Goal: Book appointment/travel/reservation

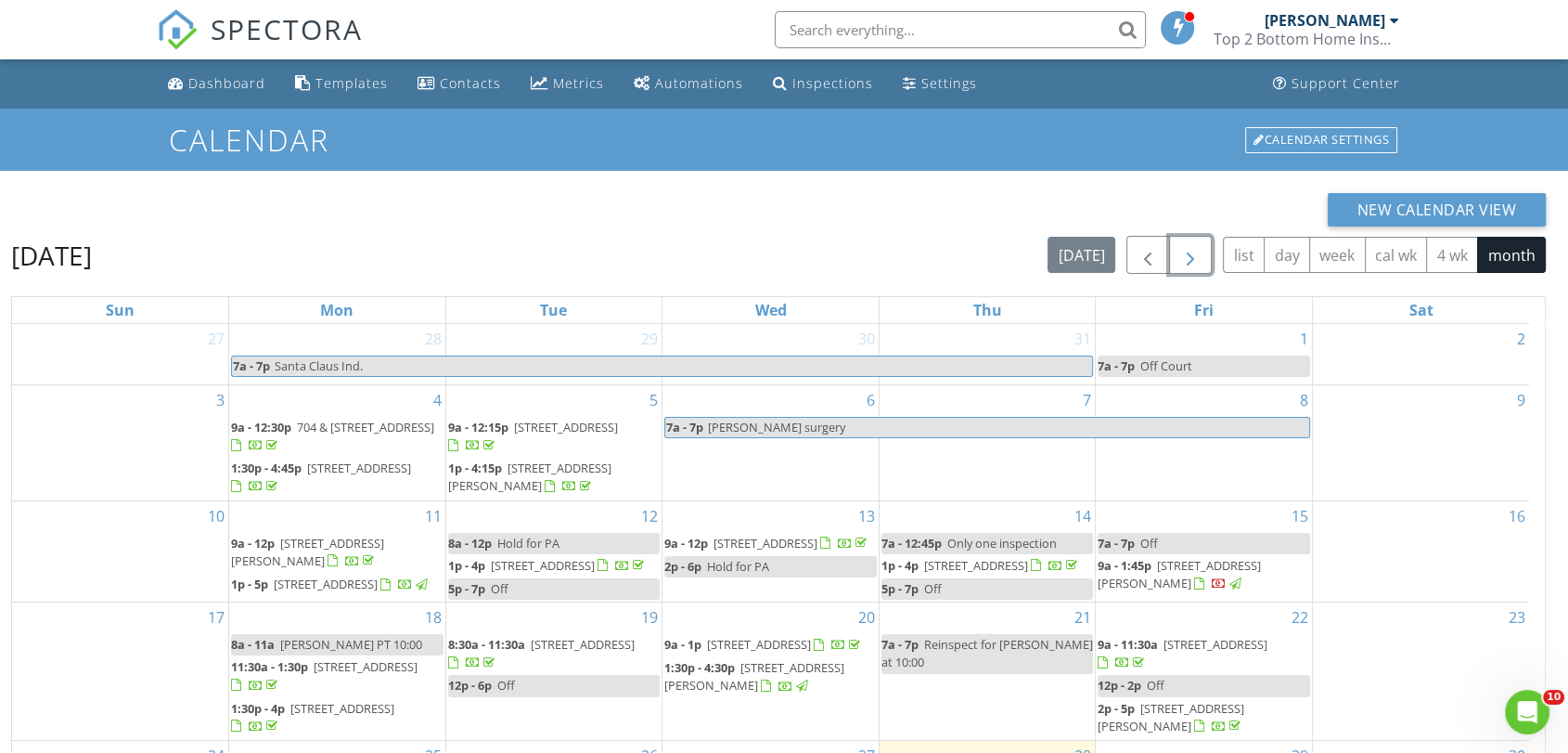
click at [1185, 260] on span "button" at bounding box center [1190, 254] width 22 height 22
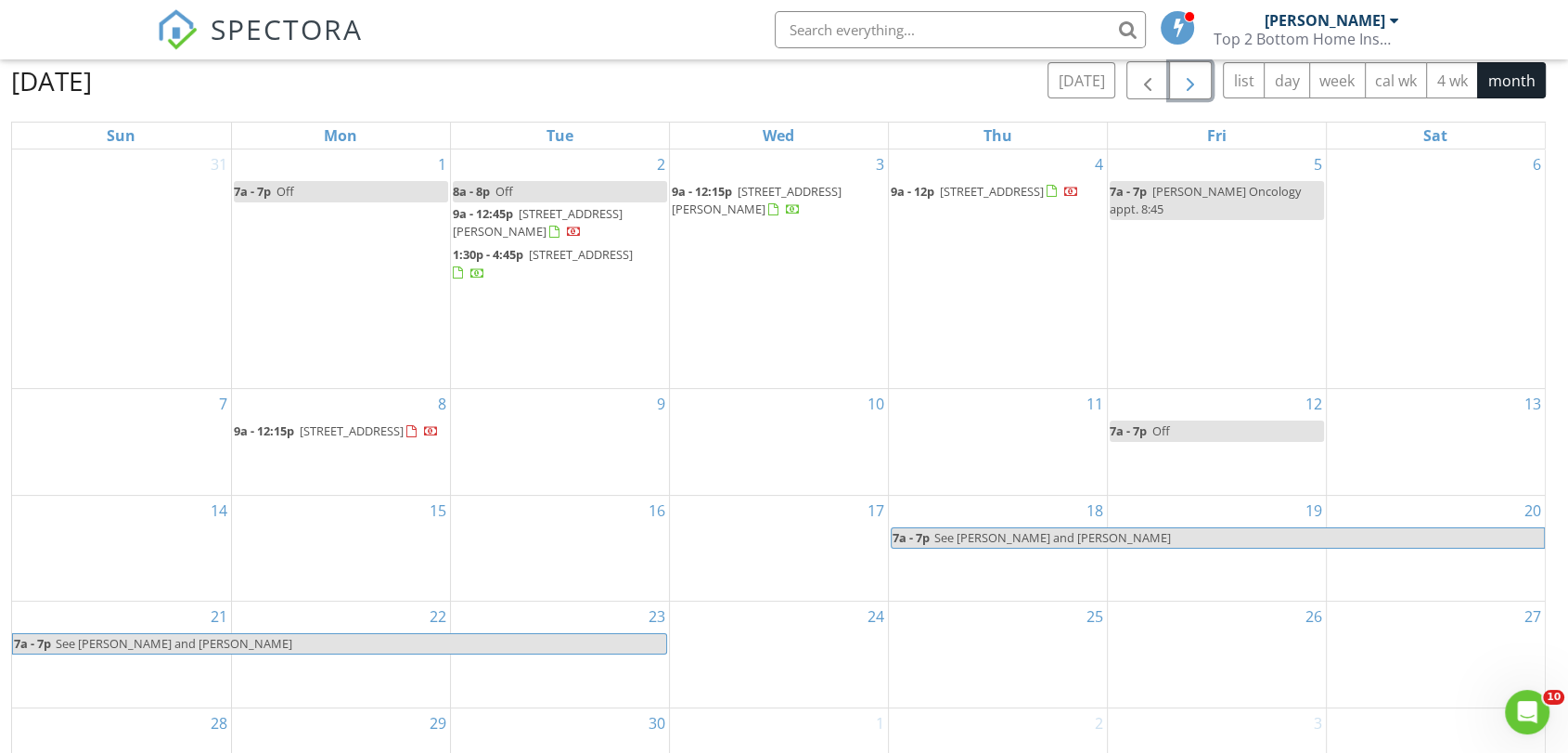
scroll to position [175, 0]
click at [1008, 339] on div "4 9a - 12p 436 S 6th St, Caseyville 62232" at bounding box center [997, 267] width 218 height 238
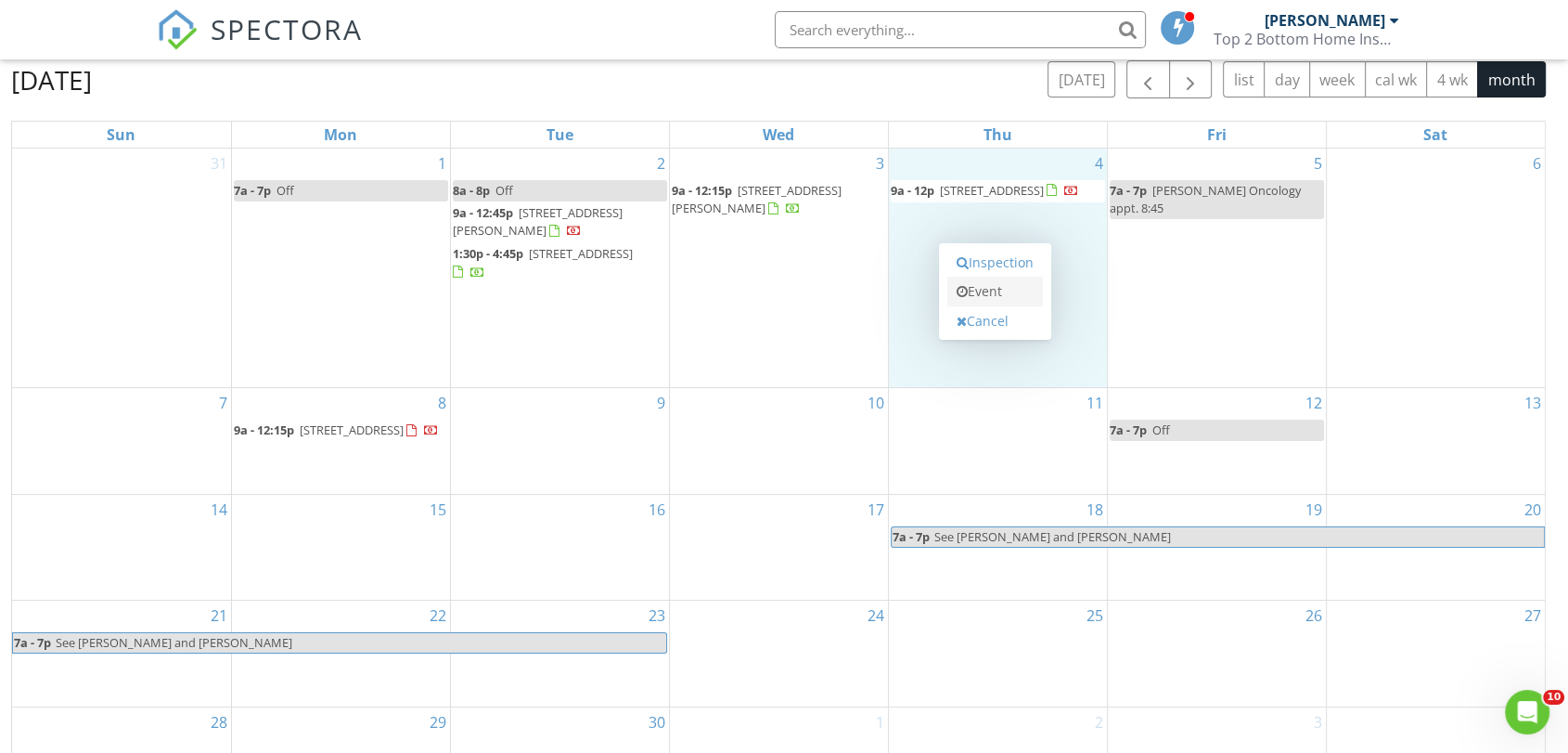
click at [1003, 286] on link "Event" at bounding box center [994, 291] width 96 height 29
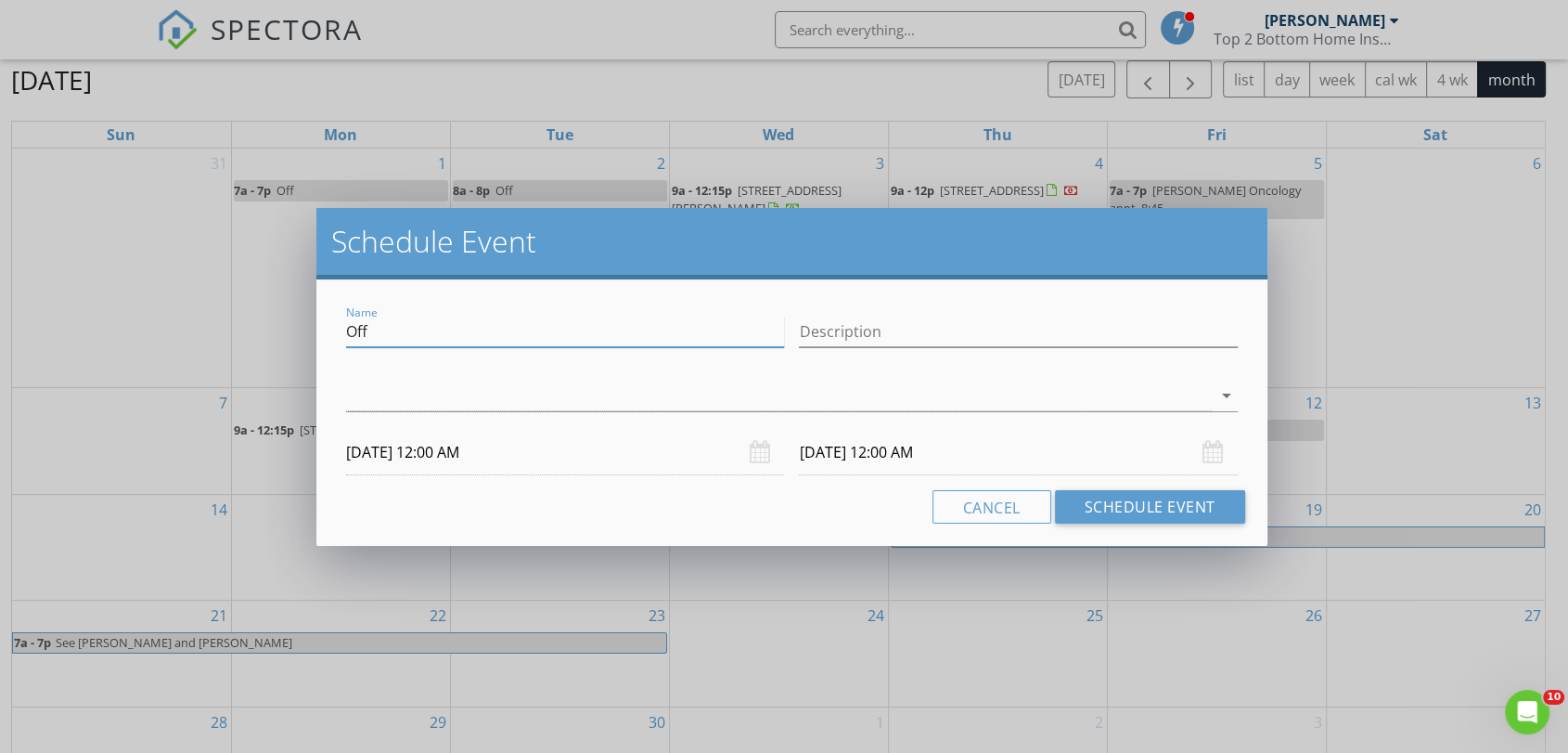
drag, startPoint x: 679, startPoint y: 337, endPoint x: 304, endPoint y: 337, distance: 375.0
click at [304, 337] on div "Schedule Event Name Off Description arrow_drop_down 09/04/2025 12:00 AM 09/05/2…" at bounding box center [784, 376] width 1568 height 753
type input "HOld for Tyler"
click at [1229, 395] on icon "arrow_drop_down" at bounding box center [1226, 395] width 22 height 22
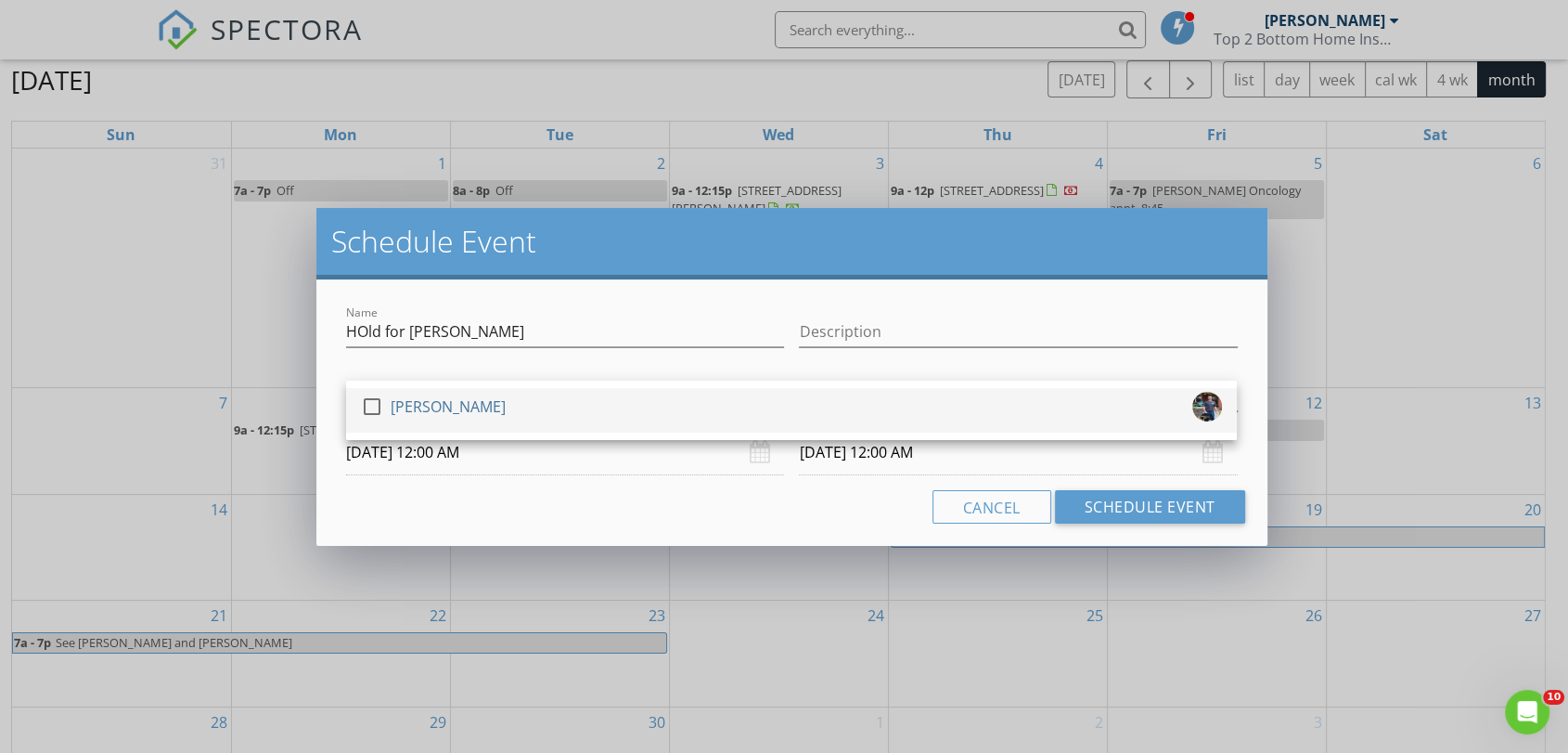
click at [368, 401] on div at bounding box center [372, 406] width 31 height 31
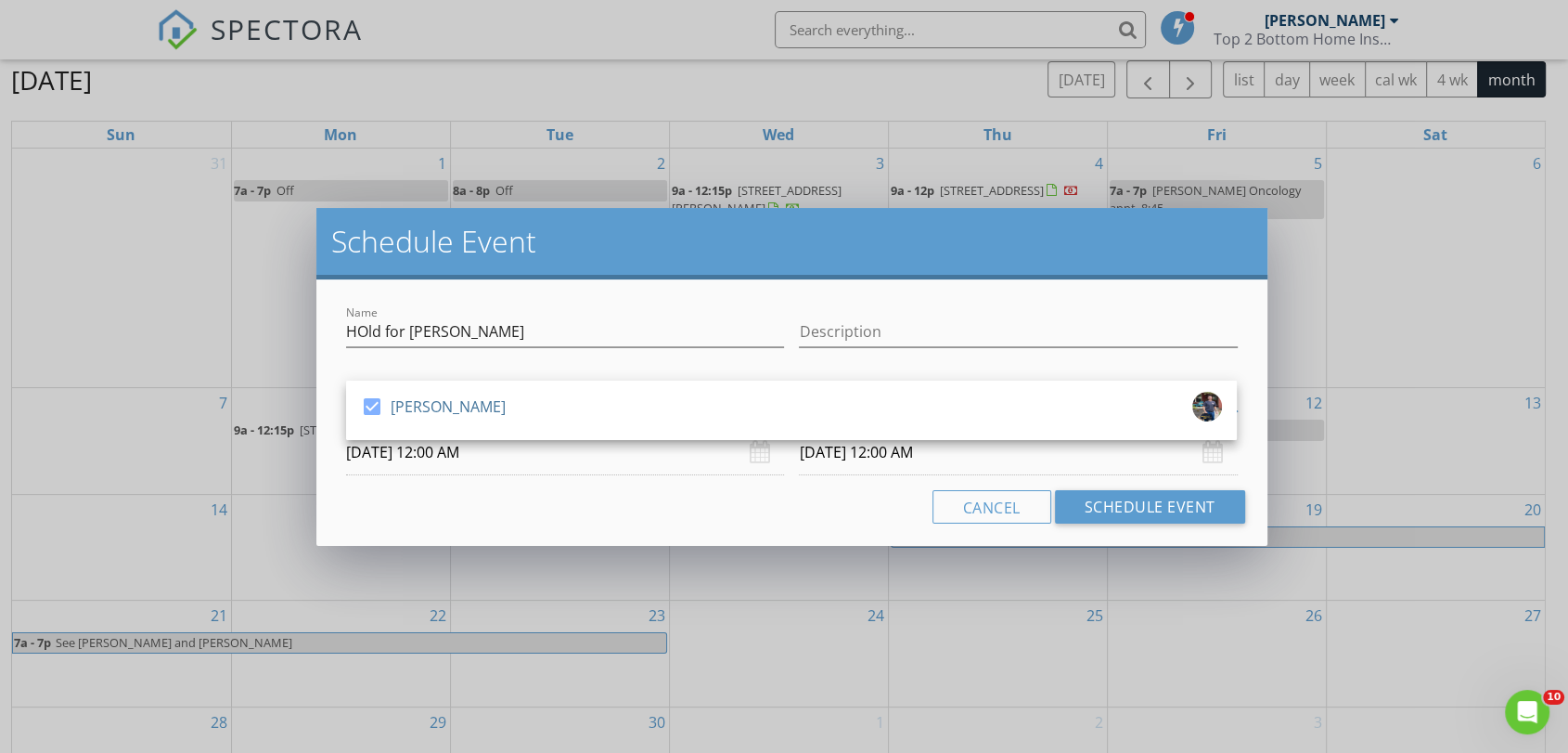
click at [459, 467] on input "09/04/2025 12:00 AM" at bounding box center [565, 452] width 438 height 46
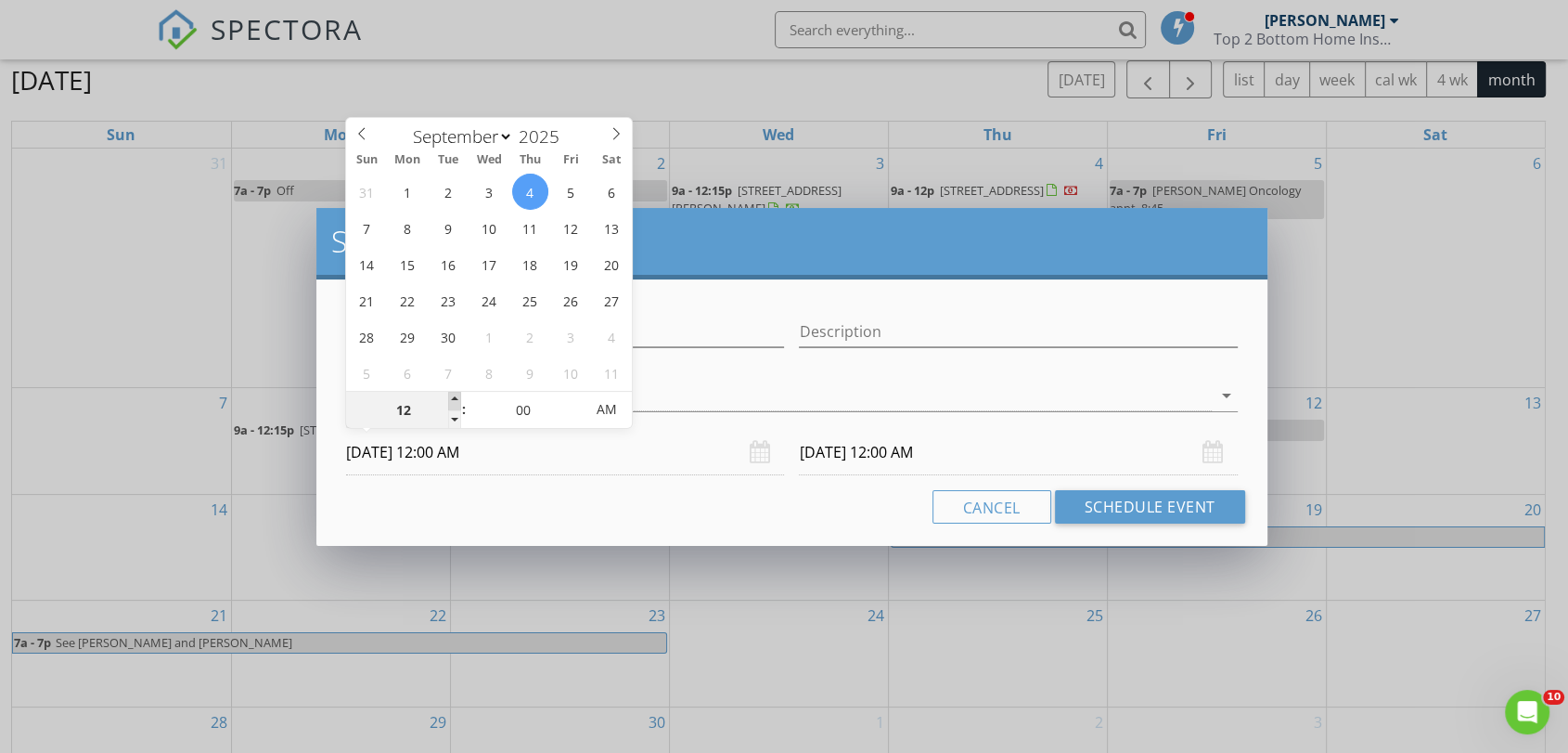
type input "01"
type input "09/04/2025 1:00 AM"
click at [455, 395] on span at bounding box center [455, 401] width 13 height 19
type input "09/05/2025 1:00 AM"
type input "09/04/2025 1:00 PM"
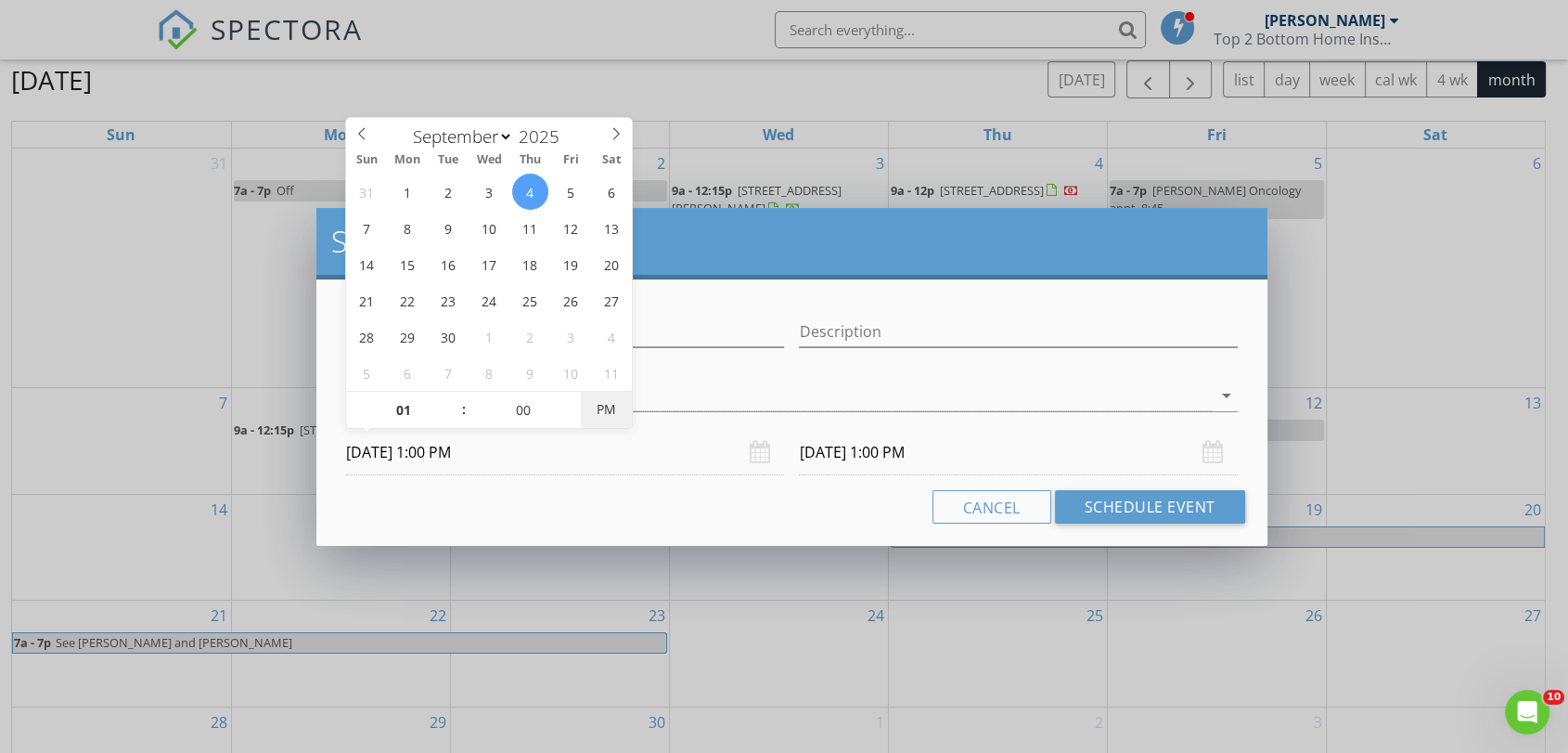
click at [608, 397] on span "PM" at bounding box center [607, 409] width 51 height 37
click at [866, 449] on input "09/05/2025 1:00 PM" at bounding box center [1018, 452] width 438 height 46
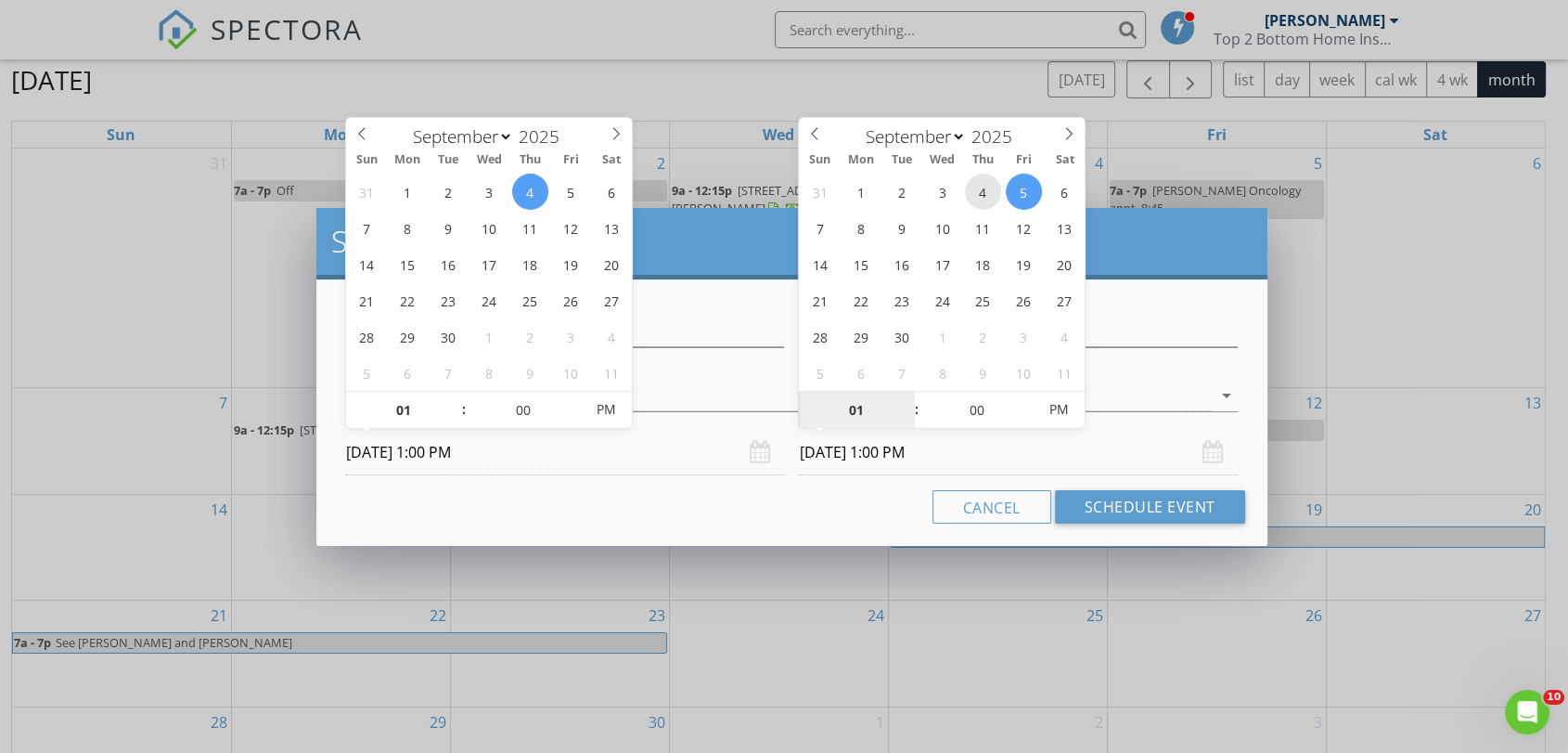
type input "09/04/2025 1:00 PM"
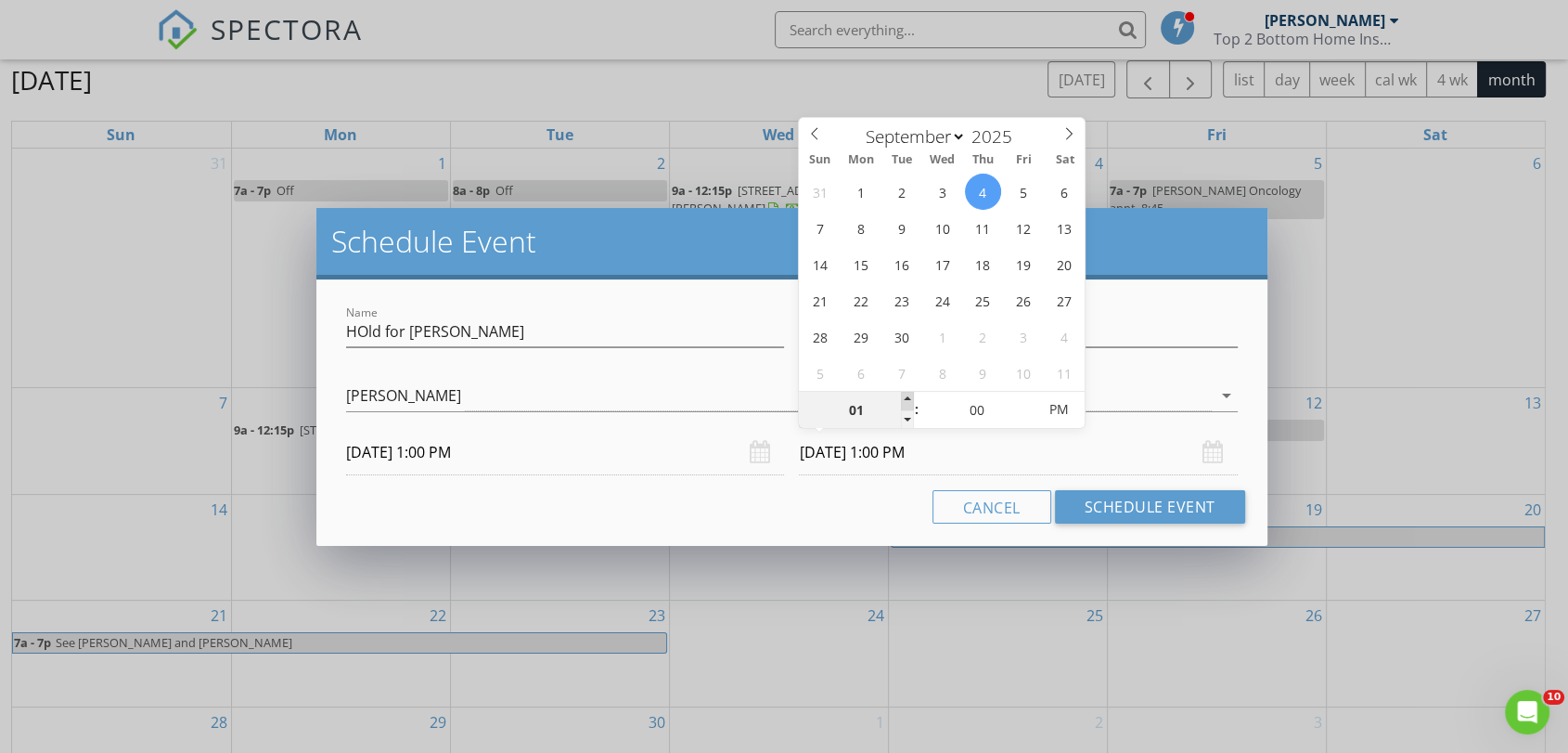
type input "02"
type input "09/04/2025 2:00 PM"
click at [908, 404] on span at bounding box center [907, 401] width 13 height 19
type input "03"
type input "09/04/2025 3:00 PM"
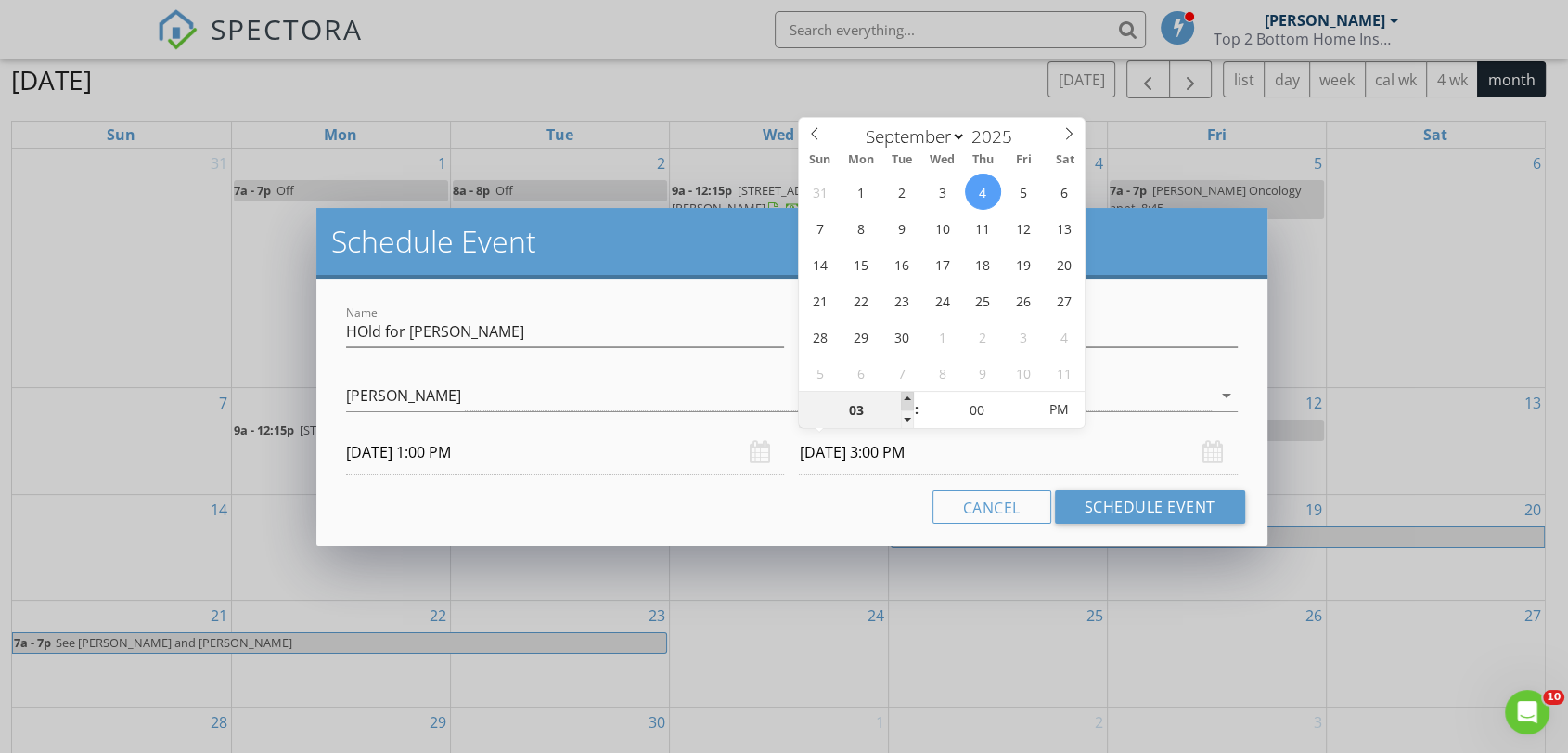
click at [908, 404] on span at bounding box center [907, 401] width 13 height 19
type input "04"
type input "09/04/2025 4:00 PM"
click at [908, 404] on span at bounding box center [907, 401] width 13 height 19
type input "05"
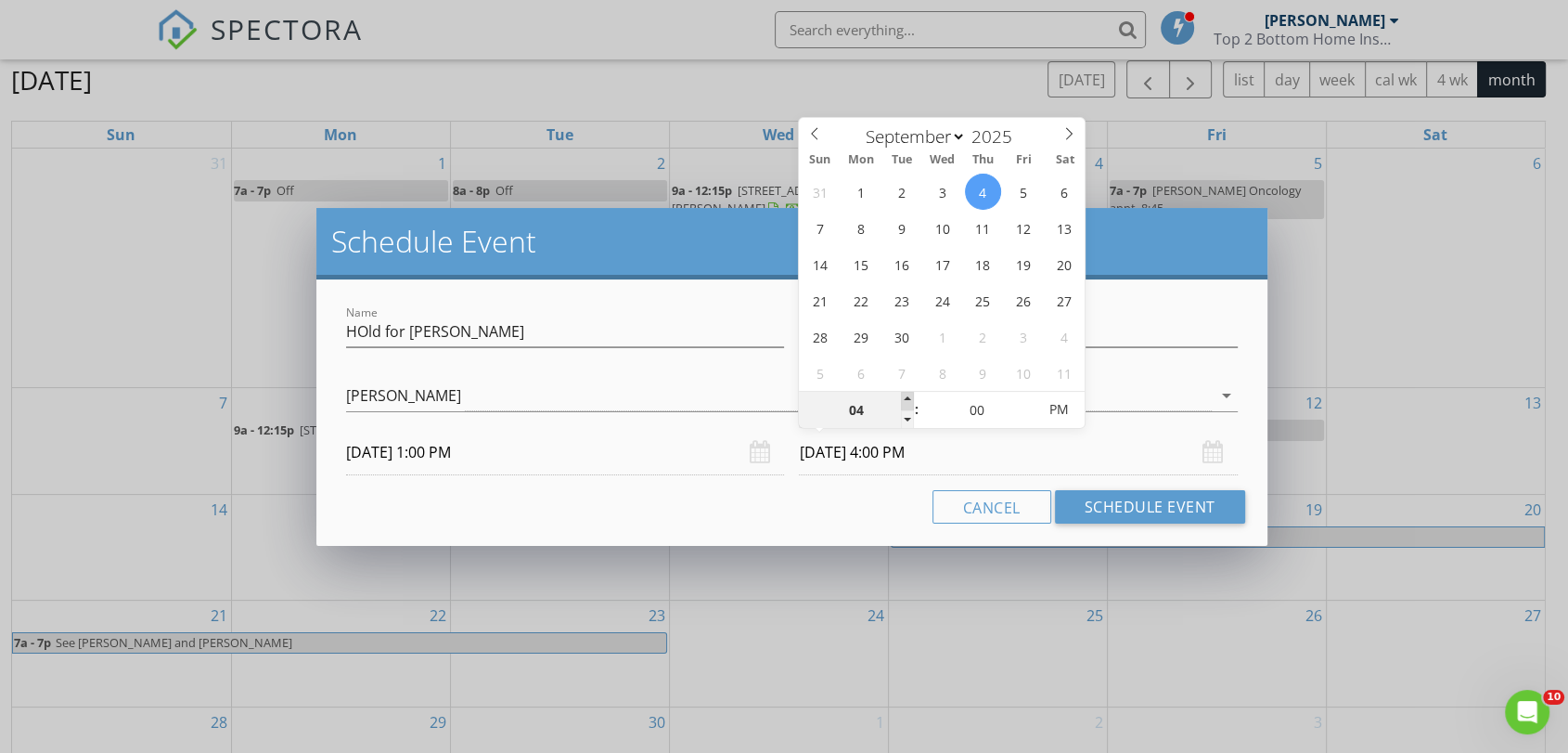
type input "09/04/2025 5:00 PM"
click at [908, 404] on span at bounding box center [907, 401] width 13 height 19
type input "06"
type input "09/04/2025 6:00 PM"
click at [908, 404] on span at bounding box center [907, 401] width 13 height 19
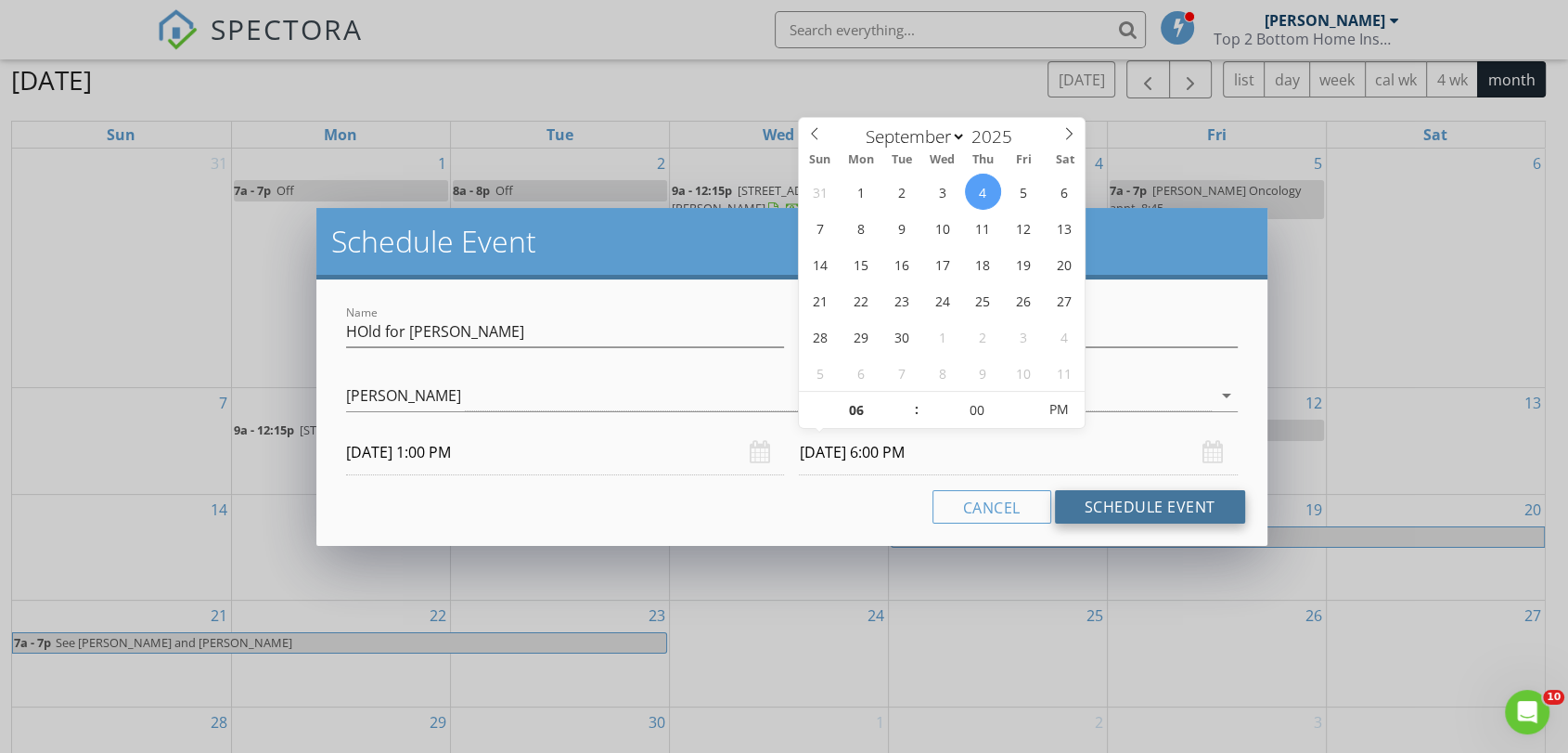
click at [1140, 502] on button "Schedule Event" at bounding box center [1150, 506] width 191 height 33
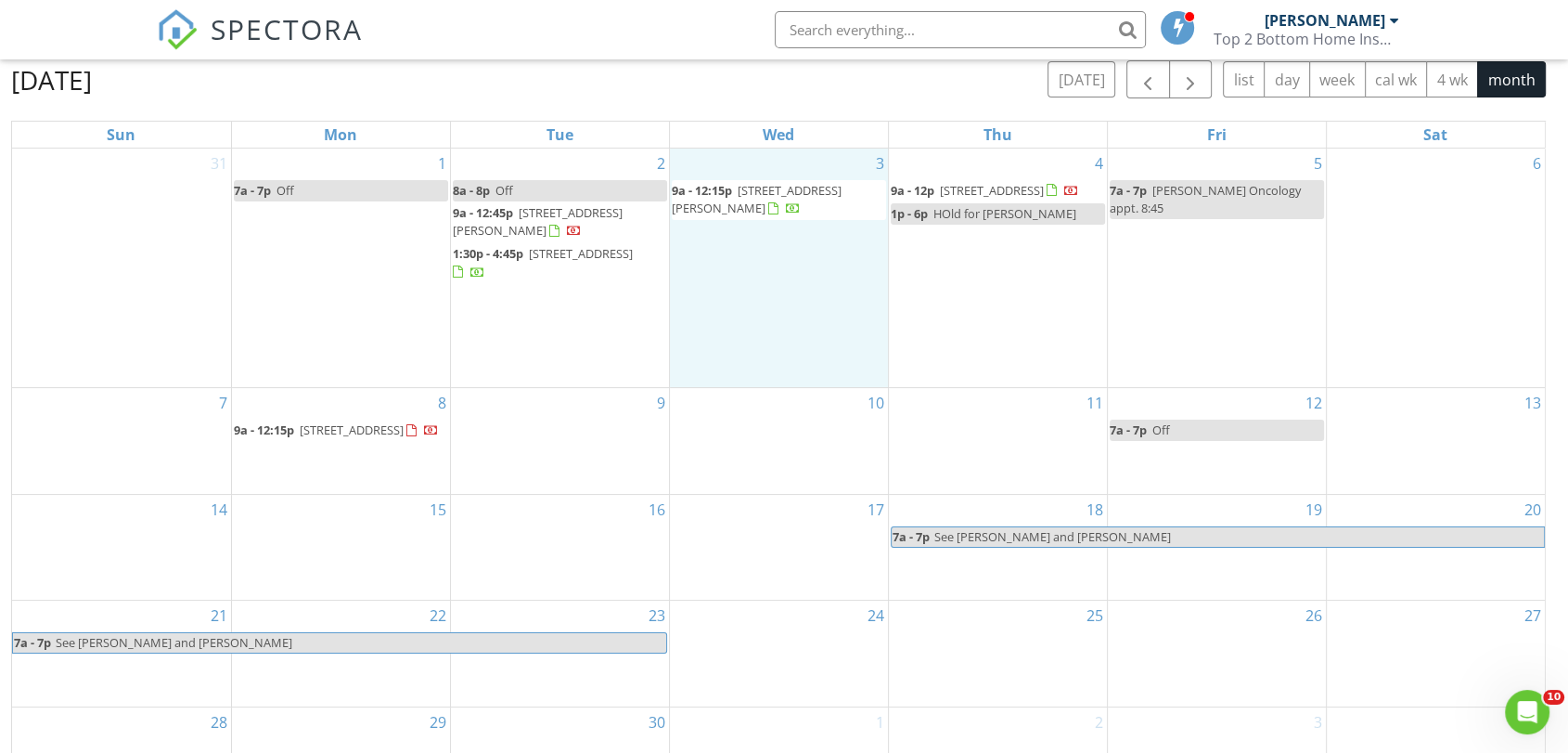
click at [784, 295] on div "3 9a - 12:15p 941 Holyoke Dr, O'Fallon 62269" at bounding box center [779, 267] width 218 height 238
click at [775, 249] on link "Event" at bounding box center [775, 248] width 96 height 29
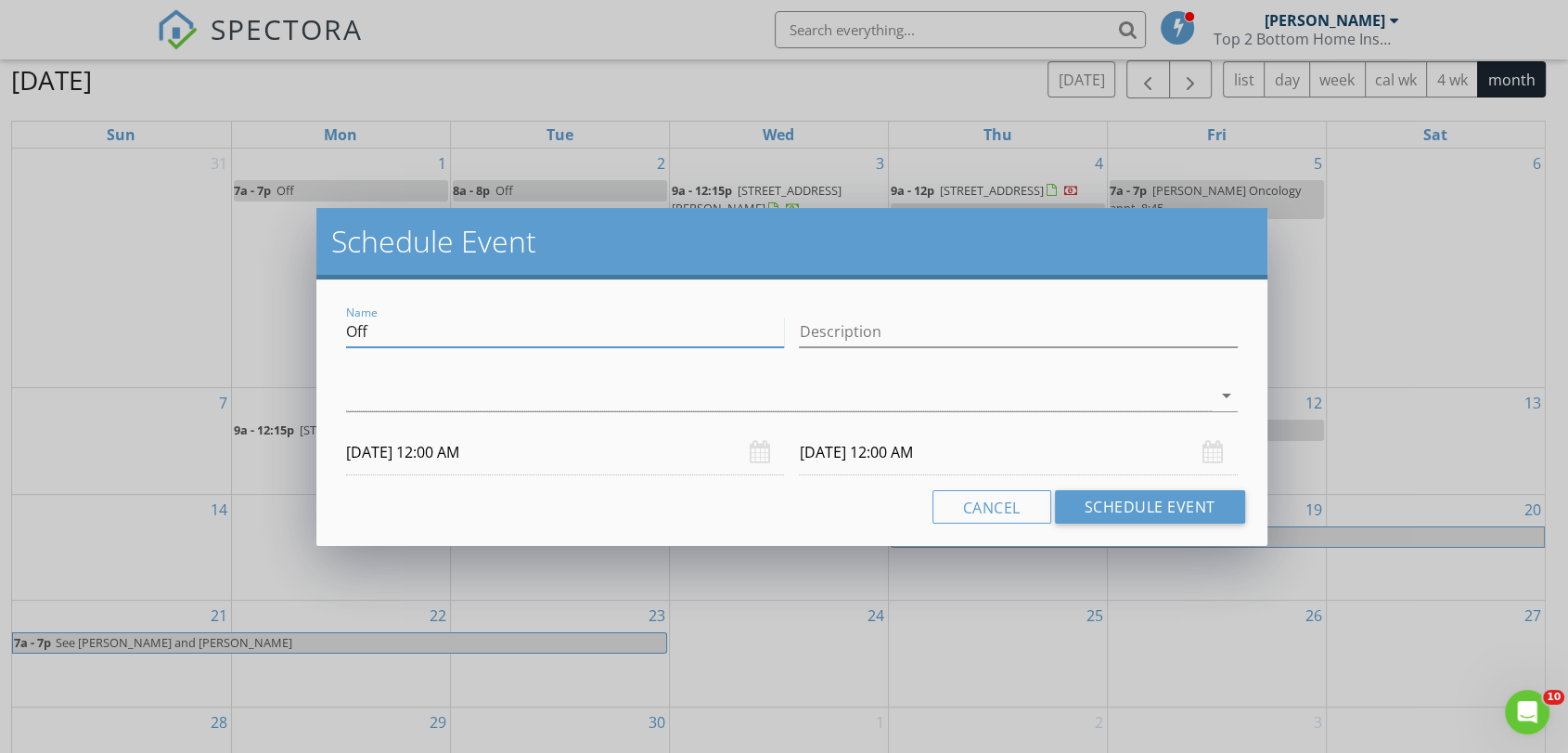
drag, startPoint x: 582, startPoint y: 332, endPoint x: 300, endPoint y: 336, distance: 282.0
click at [300, 336] on div "Schedule Event Name Off Description arrow_drop_down 09/03/2025 12:00 AM 09/04/2…" at bounding box center [784, 376] width 1568 height 753
type input "Pick up kids"
click at [1225, 381] on div "arrow_drop_down" at bounding box center [791, 395] width 890 height 30
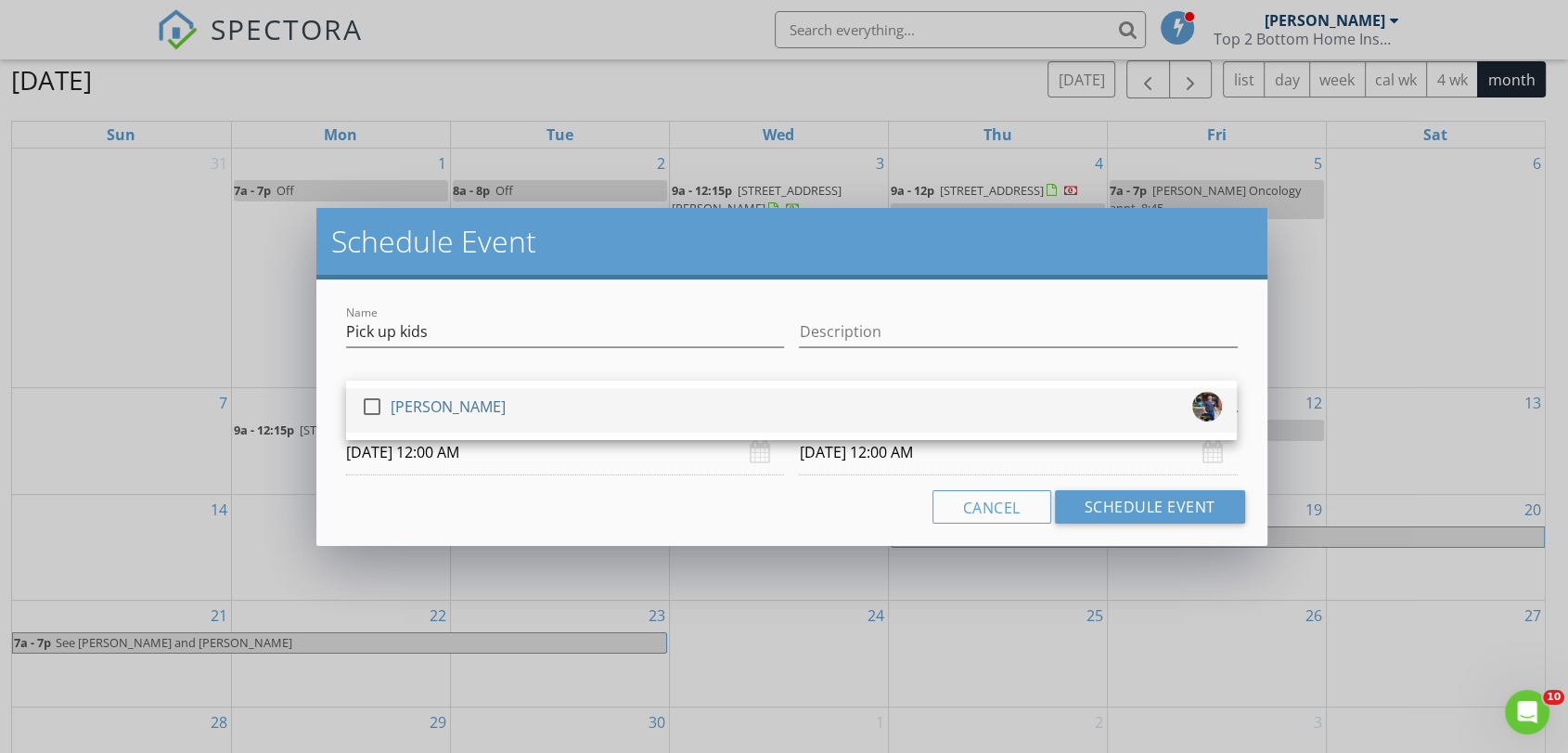
click at [374, 403] on div at bounding box center [372, 406] width 31 height 31
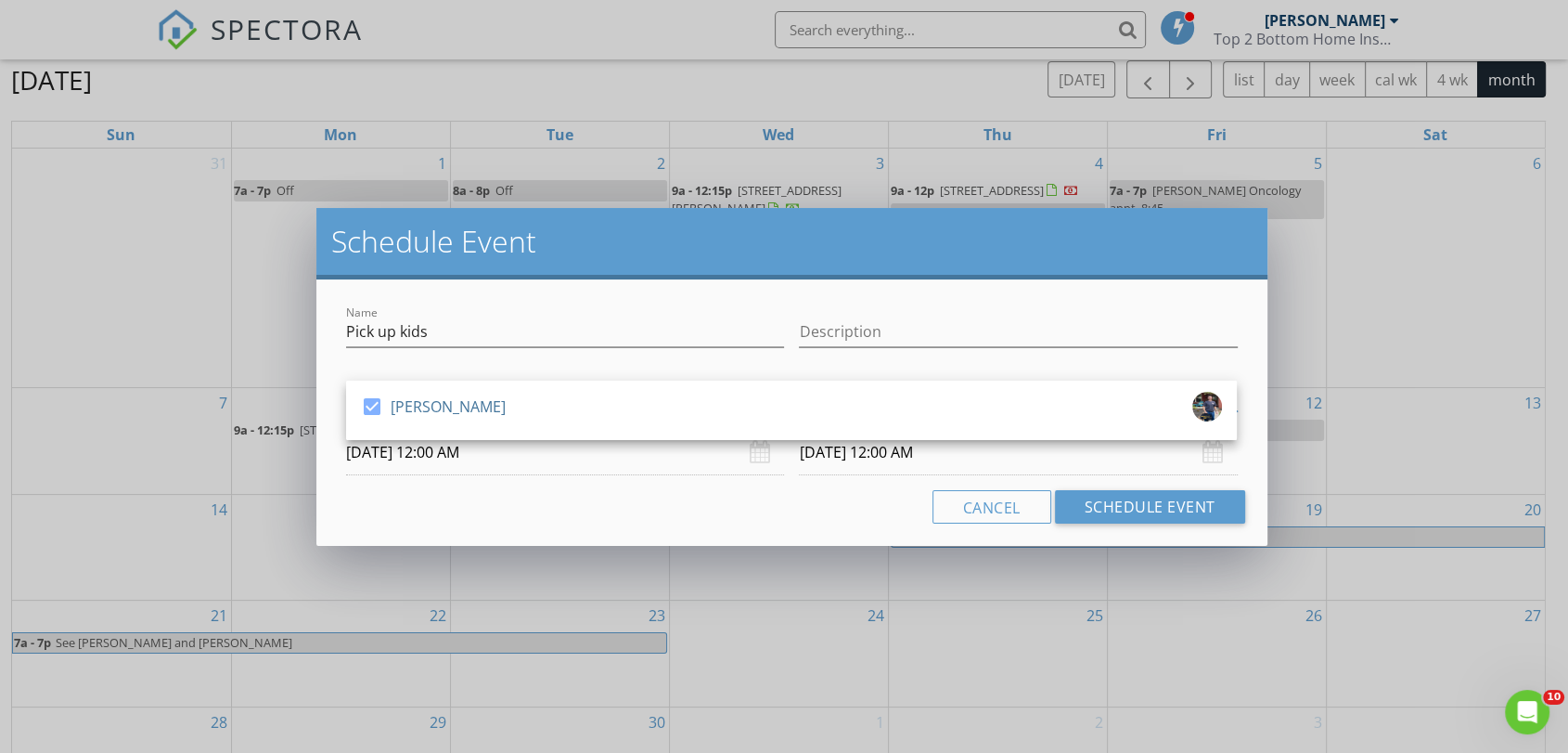
click at [413, 457] on input "09/03/2025 12:00 AM" at bounding box center [565, 452] width 438 height 46
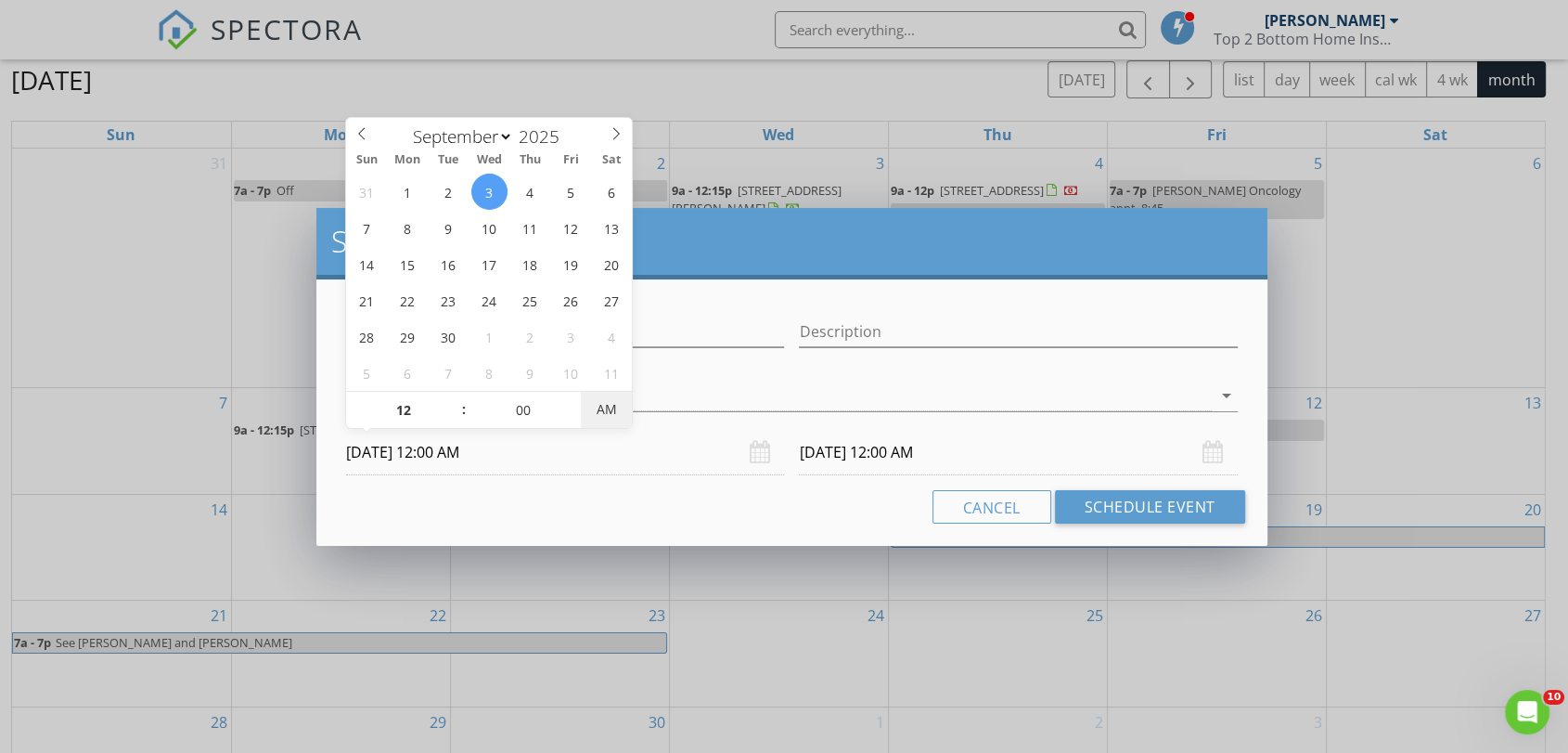
type input "09/03/2025 12:00 PM"
type input "09/04/2025 12:00 PM"
click at [609, 405] on span "AM" at bounding box center [607, 409] width 51 height 37
type input "01"
type input "09/03/2025 1:00 PM"
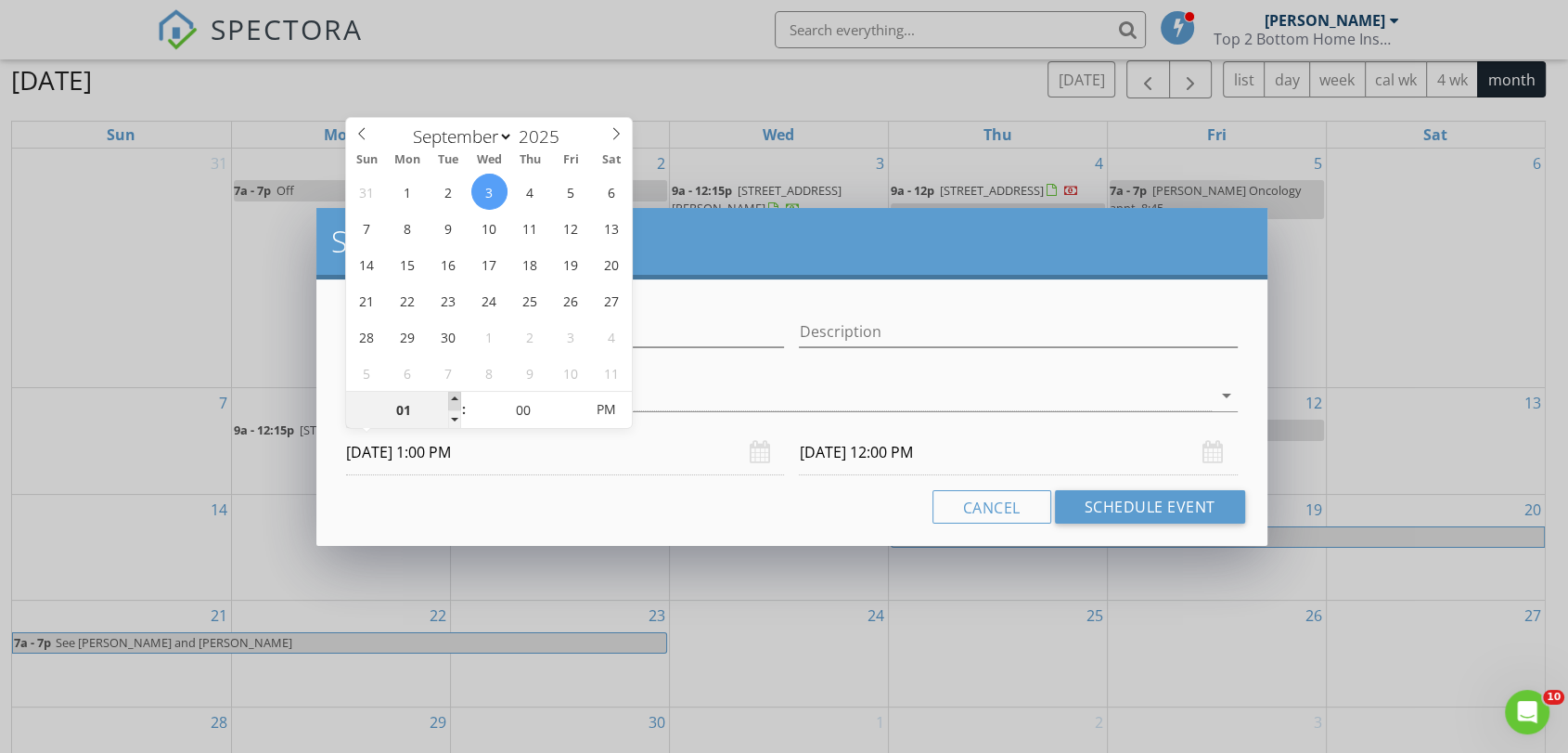
click at [449, 400] on span at bounding box center [455, 401] width 13 height 19
type input "09/04/2025 1:00 PM"
type input "02"
type input "09/03/2025 2:00 PM"
click at [449, 400] on span at bounding box center [455, 401] width 13 height 19
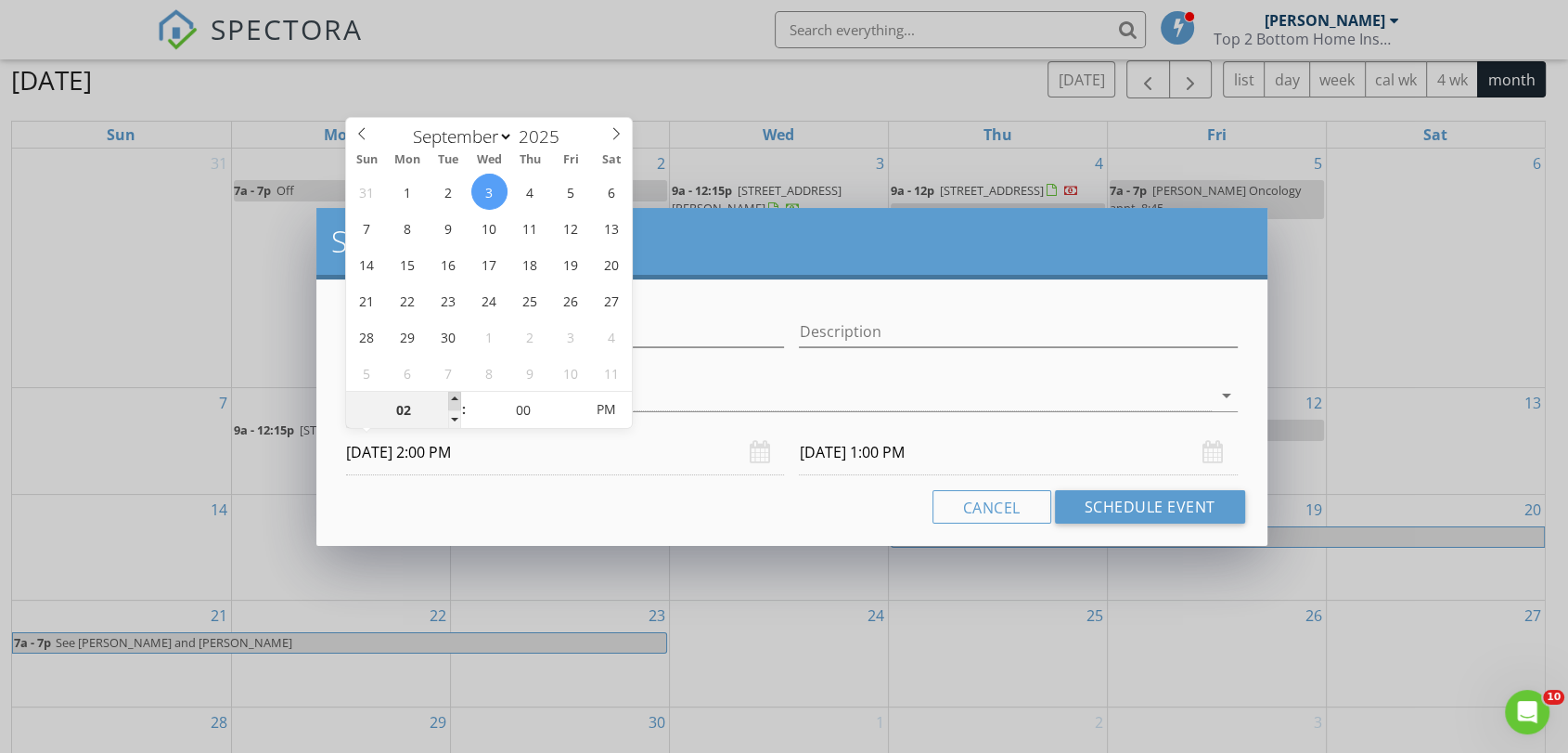
type input "02"
type input "09/04/2025 2:00 PM"
type input "01"
type input "09/03/2025 1:00 PM"
click at [459, 416] on span at bounding box center [455, 420] width 13 height 19
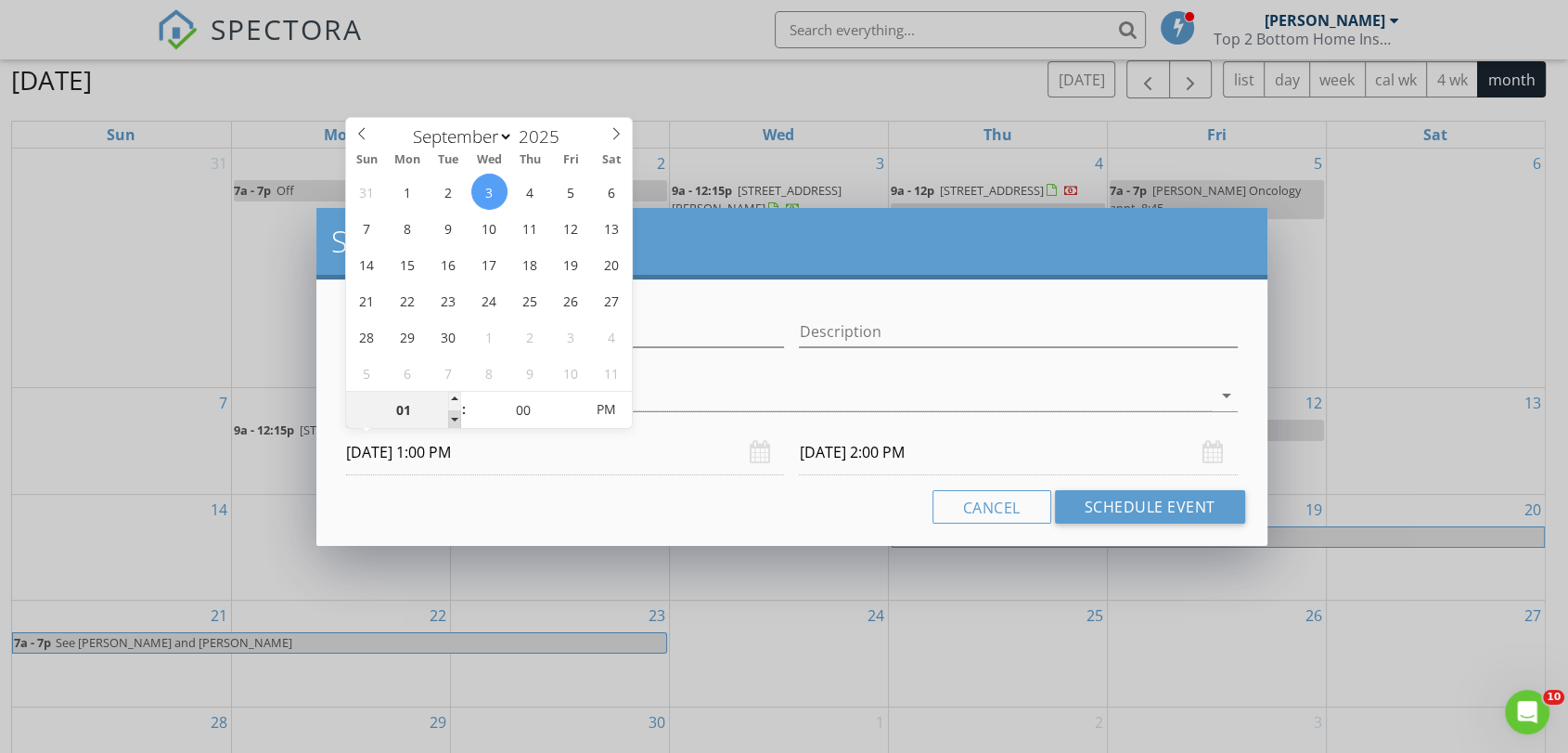
type input "01"
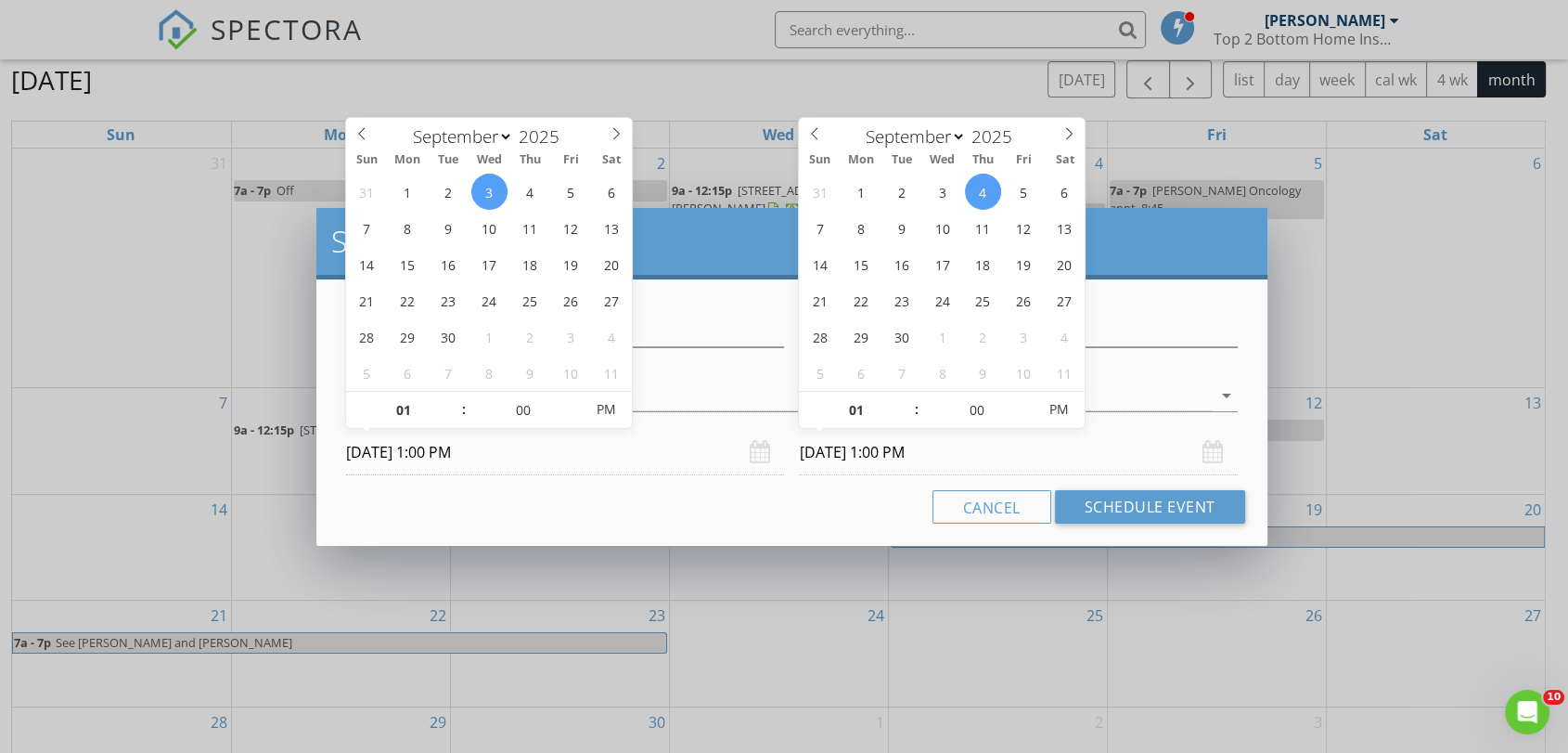
click at [907, 451] on input "09/04/2025 1:00 PM" at bounding box center [1018, 452] width 438 height 46
type input "09/03/2025 1:00 PM"
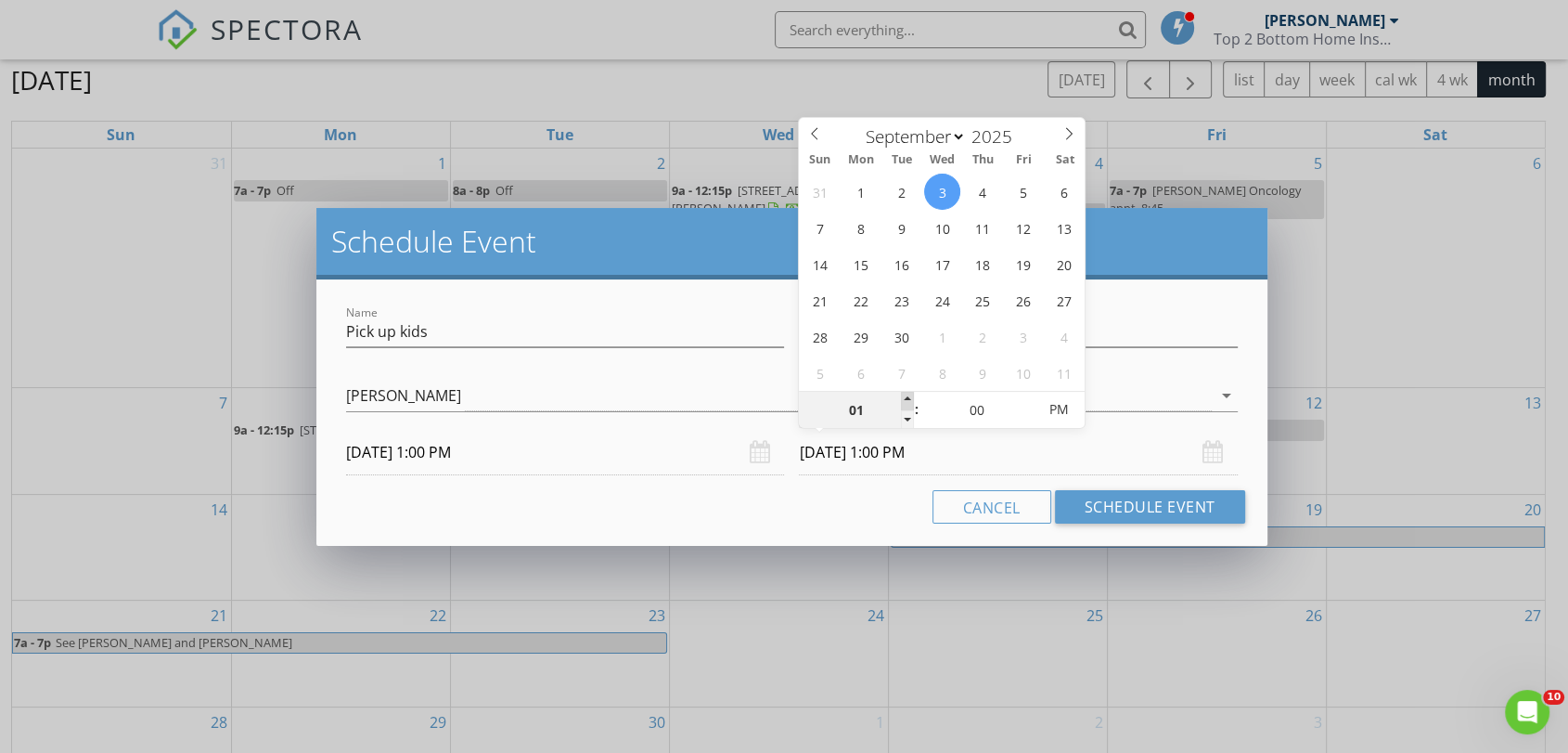
type input "02"
type input "09/03/2025 2:00 PM"
click at [905, 395] on span at bounding box center [907, 401] width 13 height 19
type input "03"
type input "09/03/2025 3:00 PM"
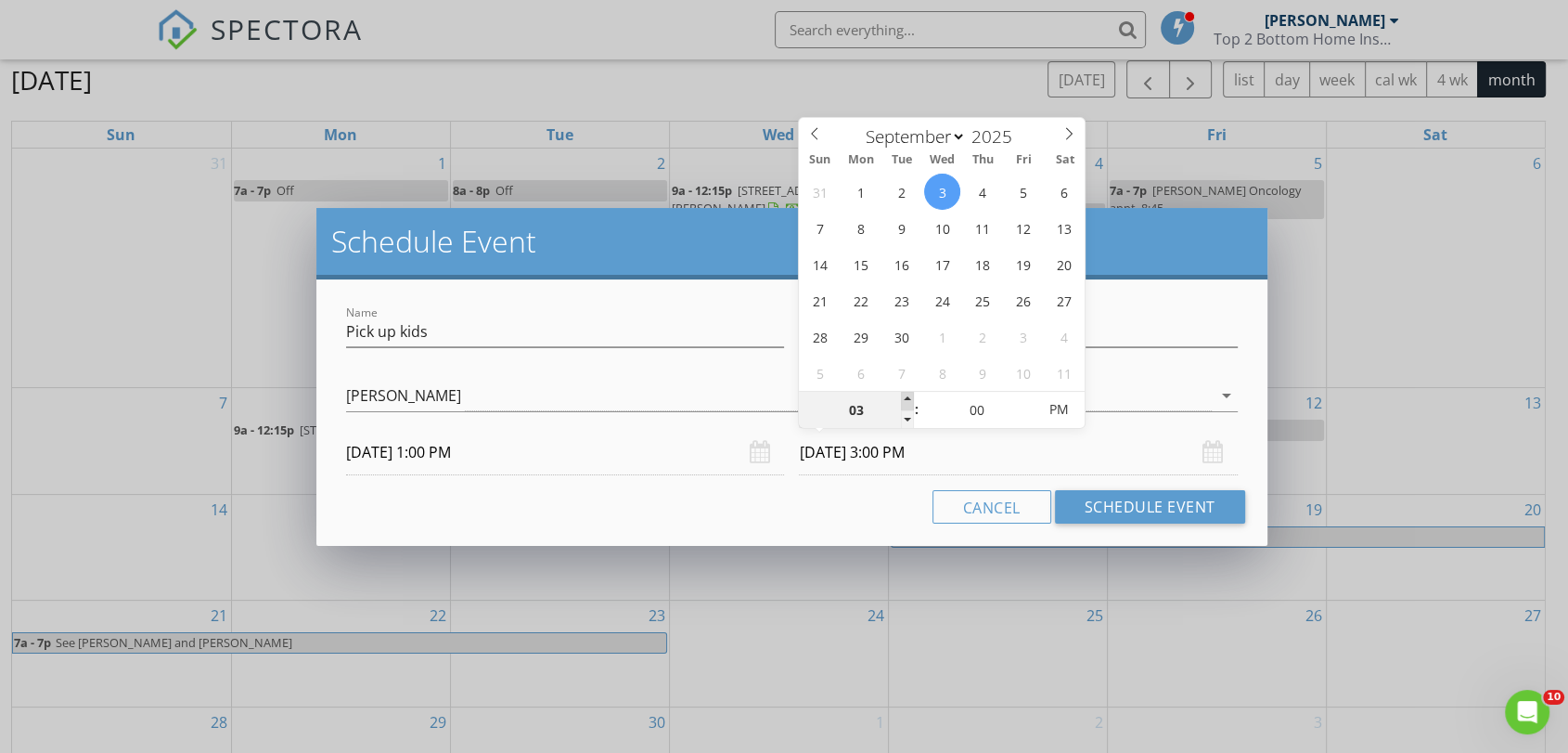
click at [905, 395] on span at bounding box center [907, 401] width 13 height 19
type input "04"
type input "09/03/2025 4:00 PM"
click at [905, 395] on span at bounding box center [907, 401] width 13 height 19
type input "05"
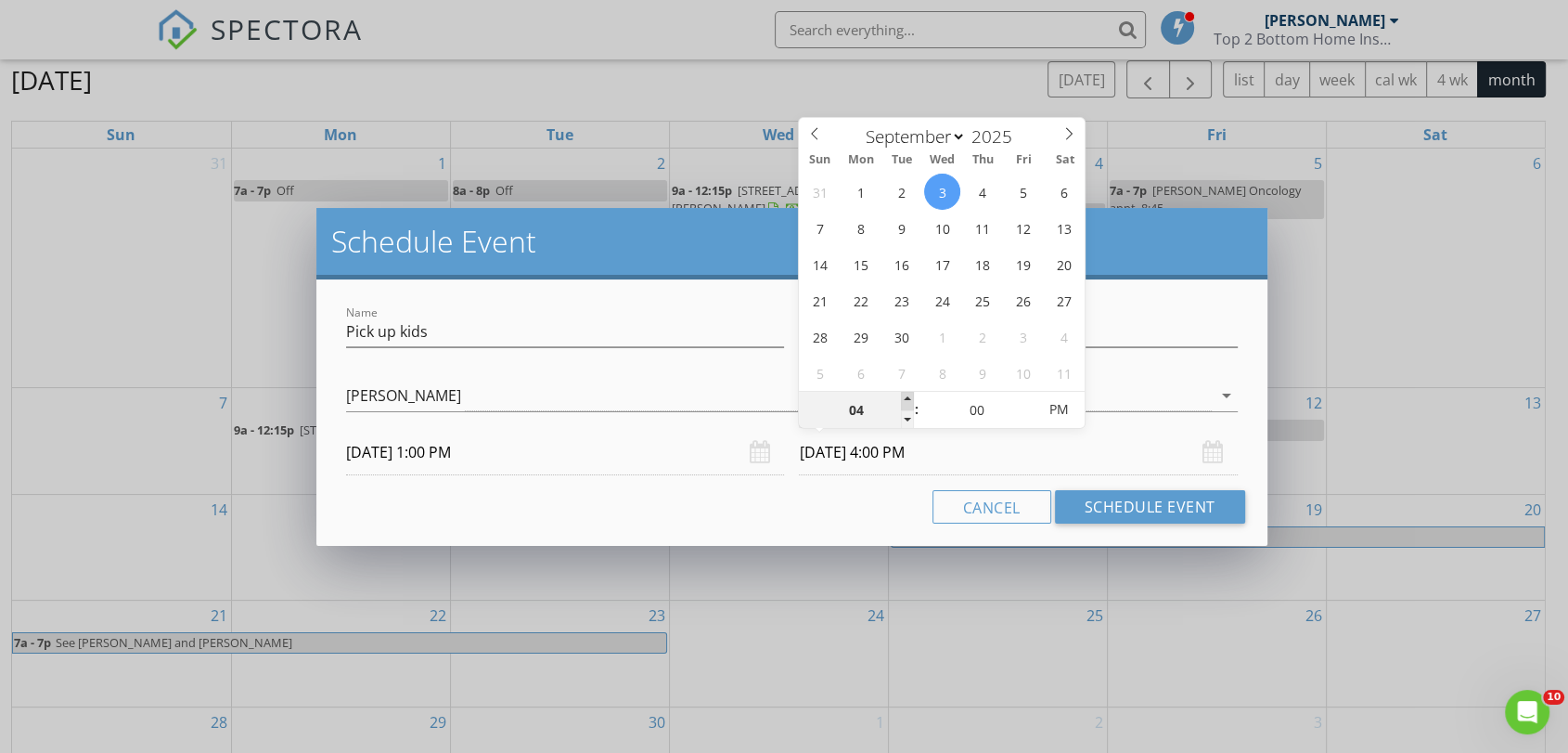
type input "09/03/2025 5:00 PM"
click at [905, 395] on span at bounding box center [907, 401] width 13 height 19
type input "06"
type input "09/03/2025 6:00 PM"
click at [905, 395] on span at bounding box center [907, 401] width 13 height 19
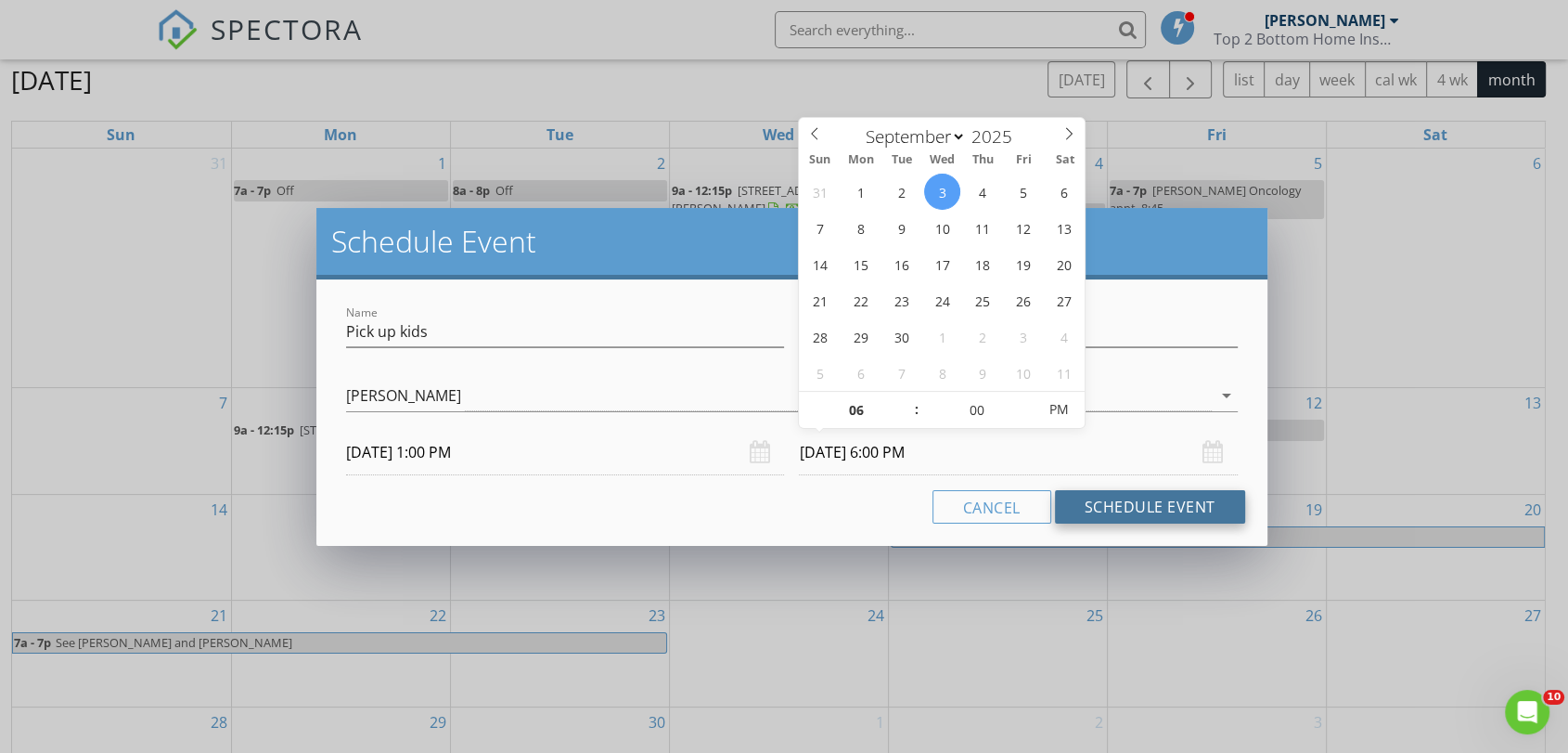
click at [1093, 500] on button "Schedule Event" at bounding box center [1150, 506] width 191 height 33
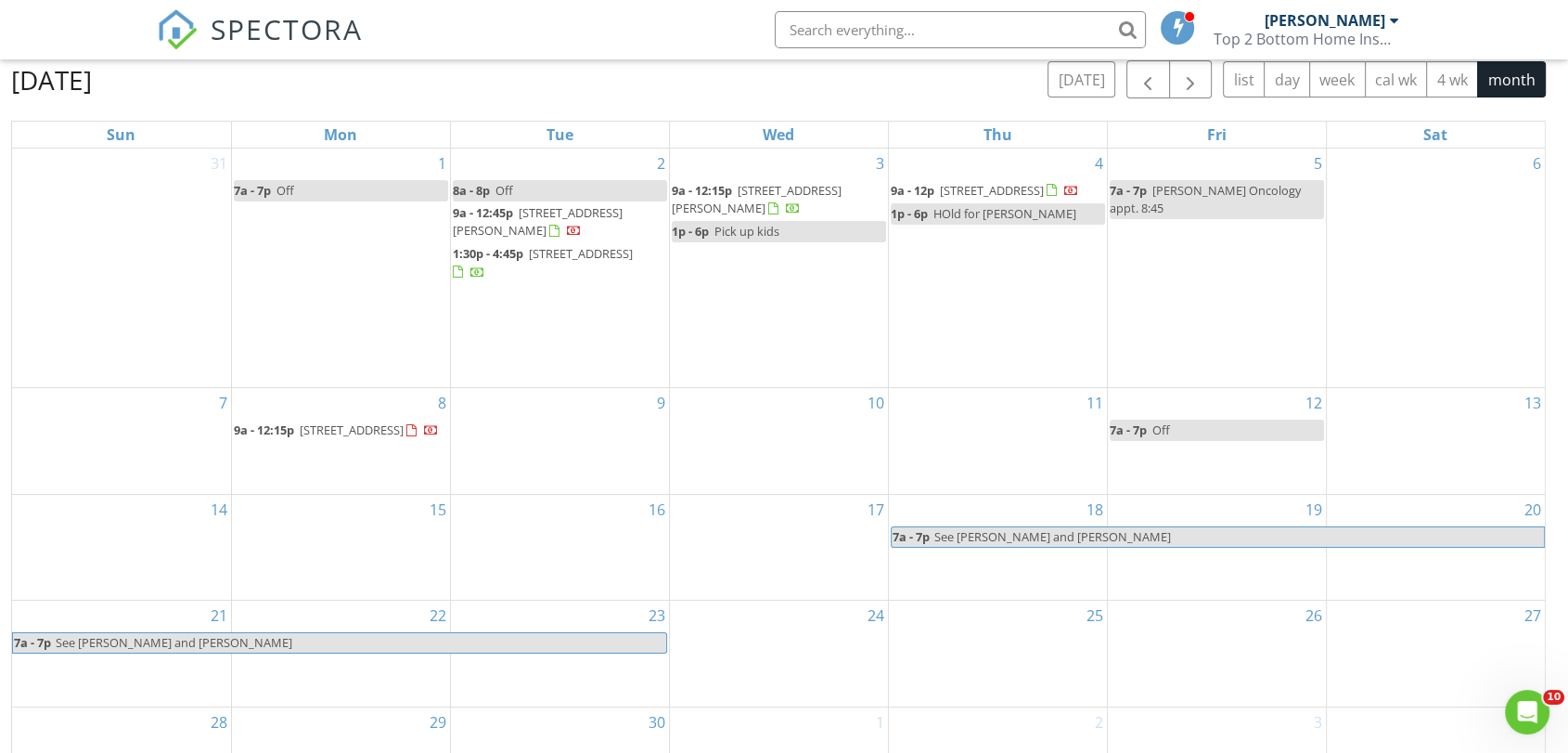
scroll to position [0, 0]
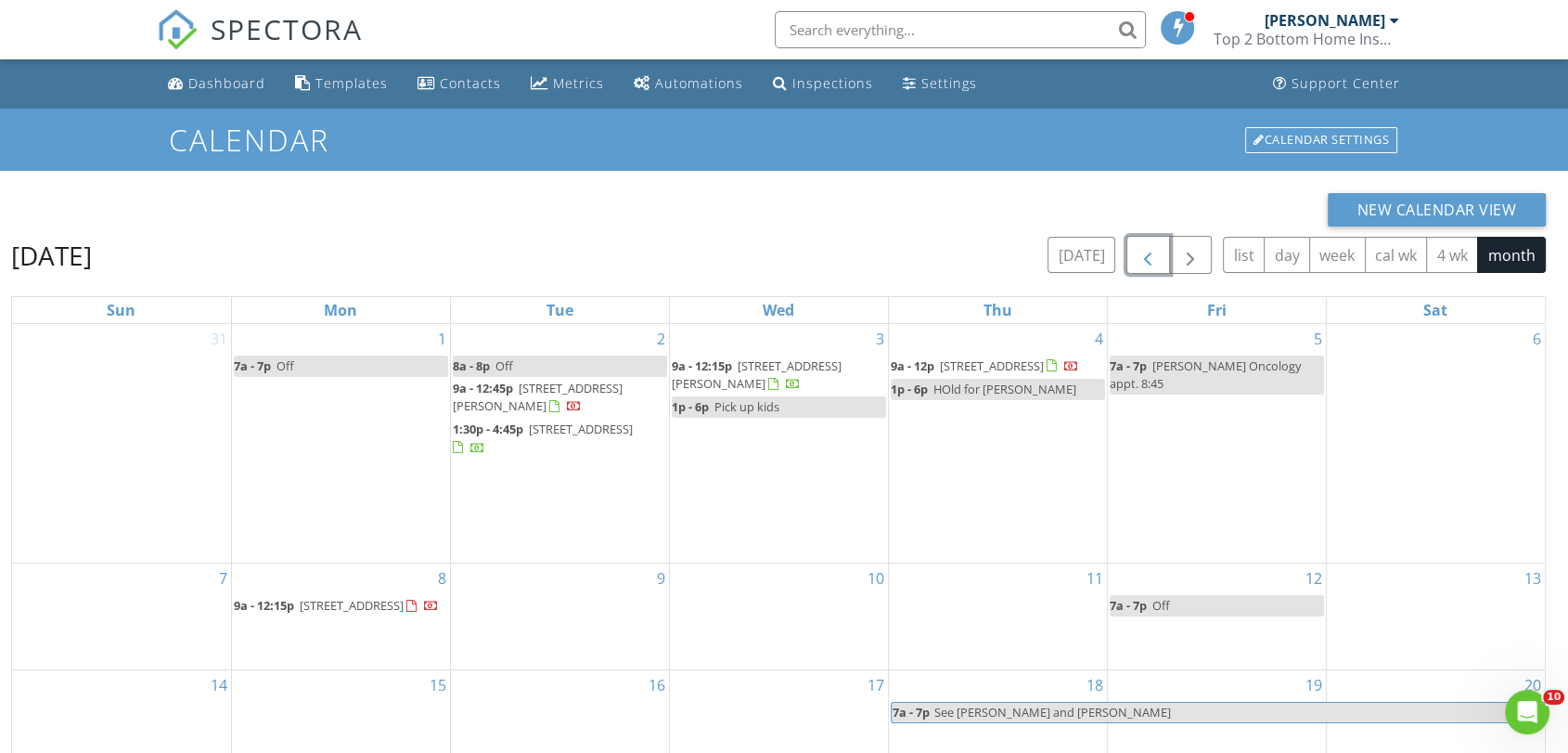
click at [1151, 260] on span "button" at bounding box center [1147, 254] width 22 height 22
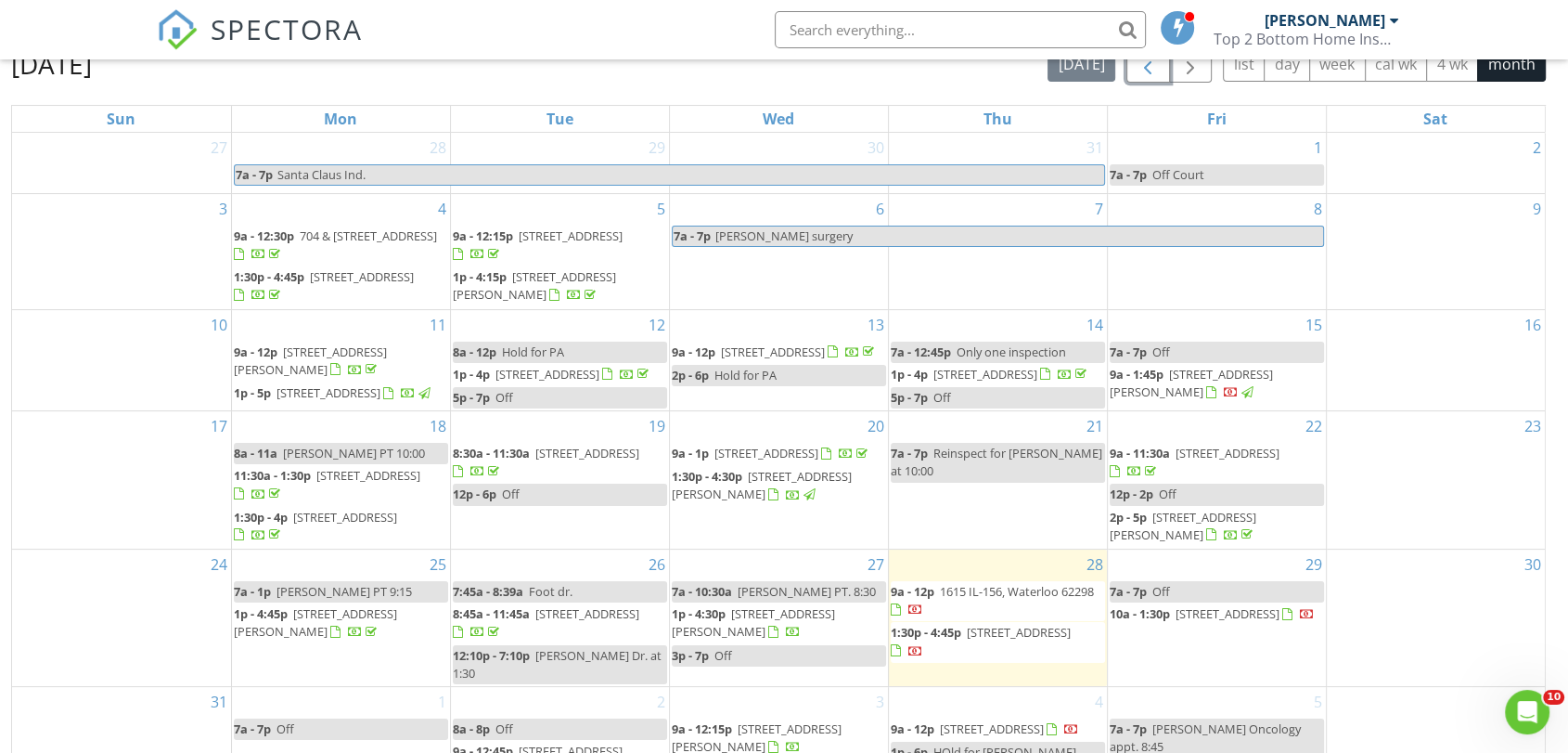
scroll to position [247, 0]
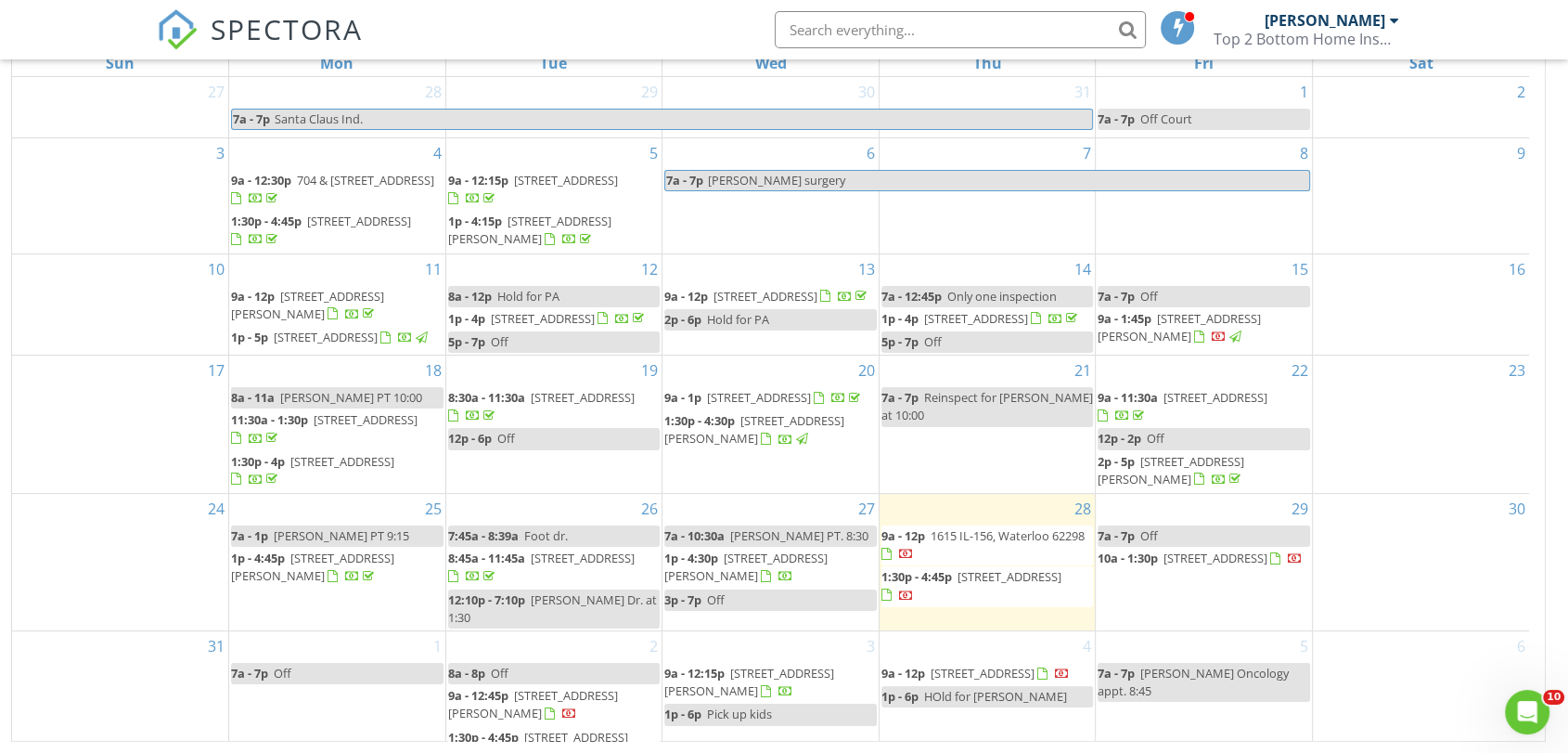
click at [771, 583] on div at bounding box center [765, 577] width 10 height 12
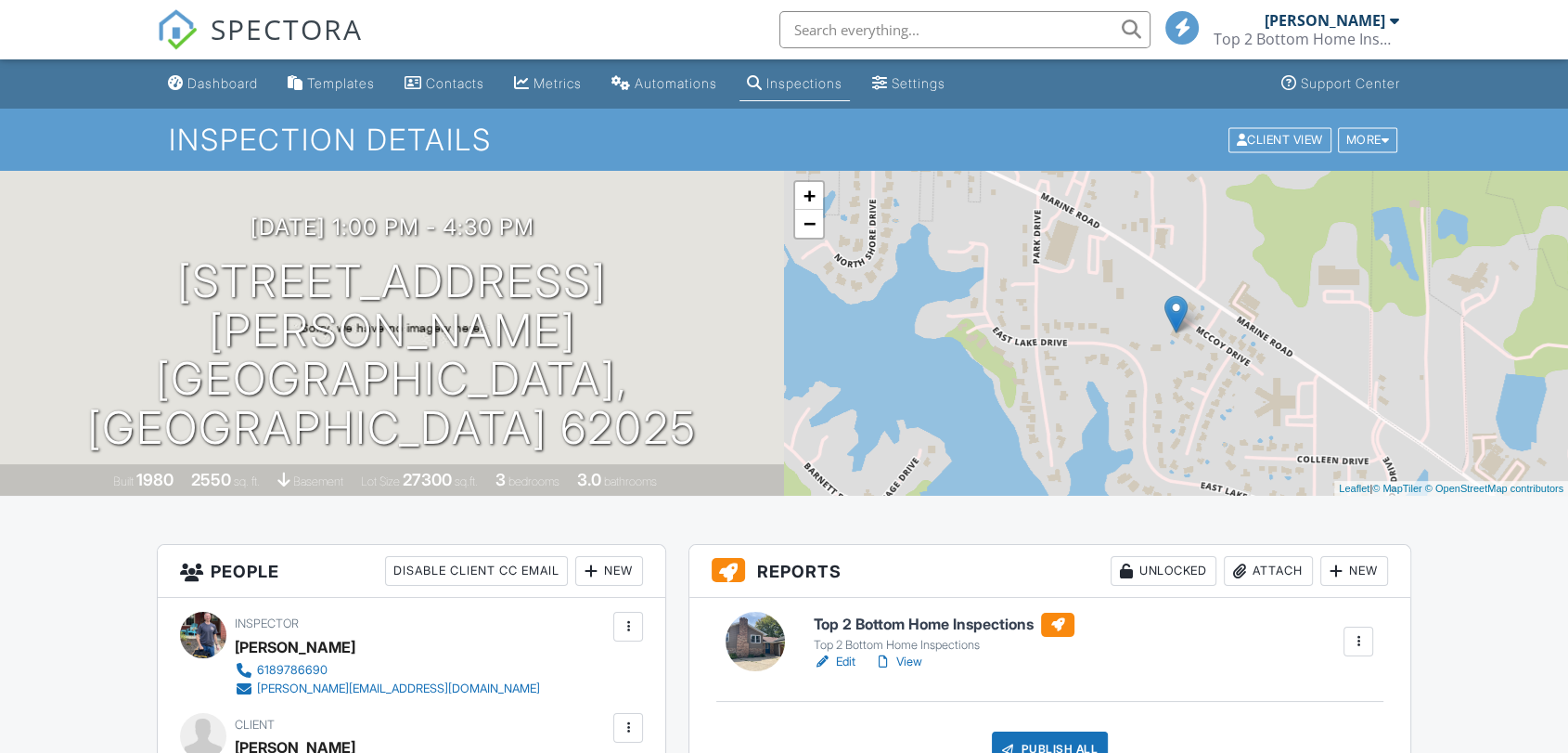
click at [903, 658] on link "View" at bounding box center [898, 662] width 48 height 19
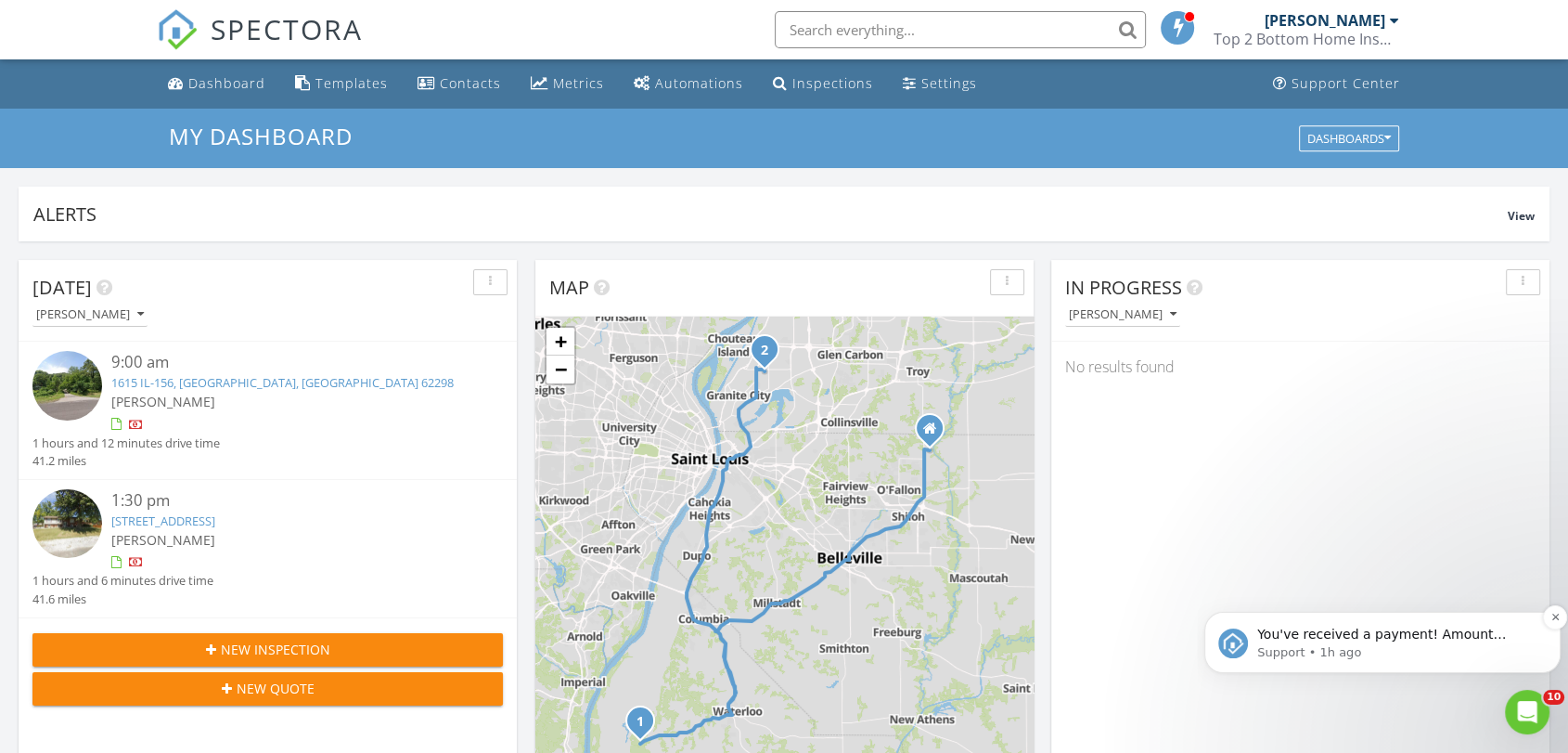
click at [1380, 653] on p "Support • 1h ago" at bounding box center [1397, 652] width 281 height 17
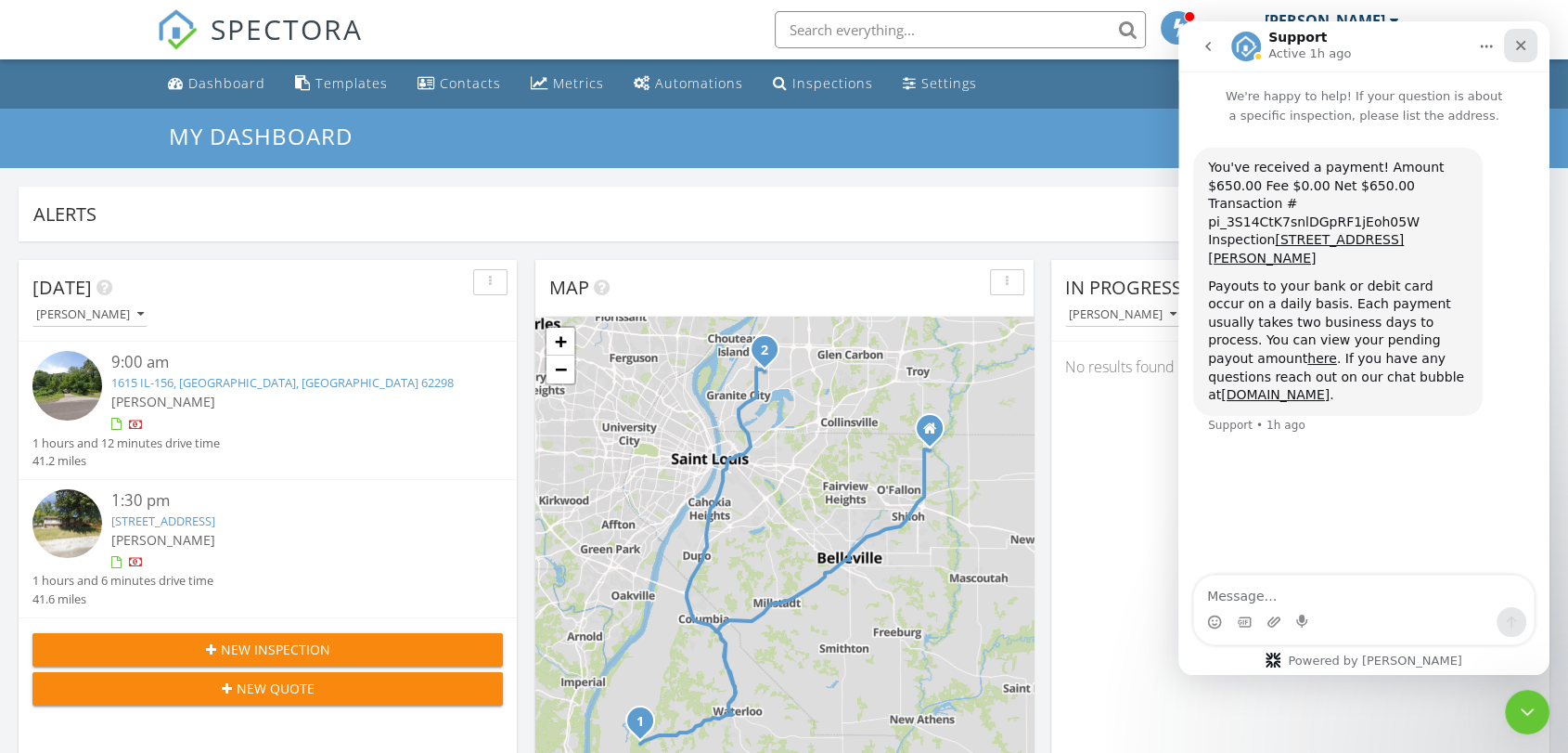
click at [1523, 44] on icon "Close" at bounding box center [1521, 46] width 15 height 15
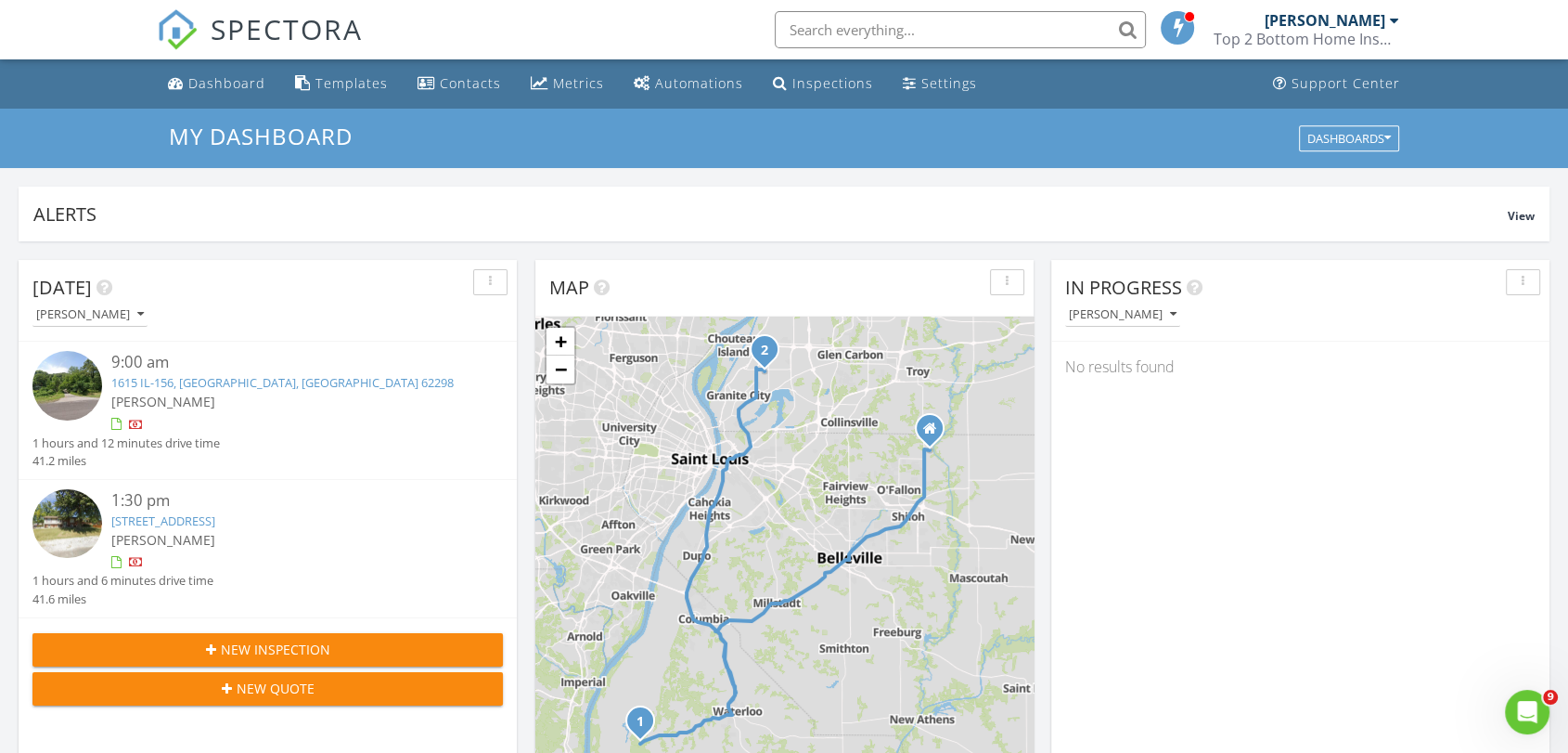
click at [1395, 17] on div at bounding box center [1395, 21] width 9 height 15
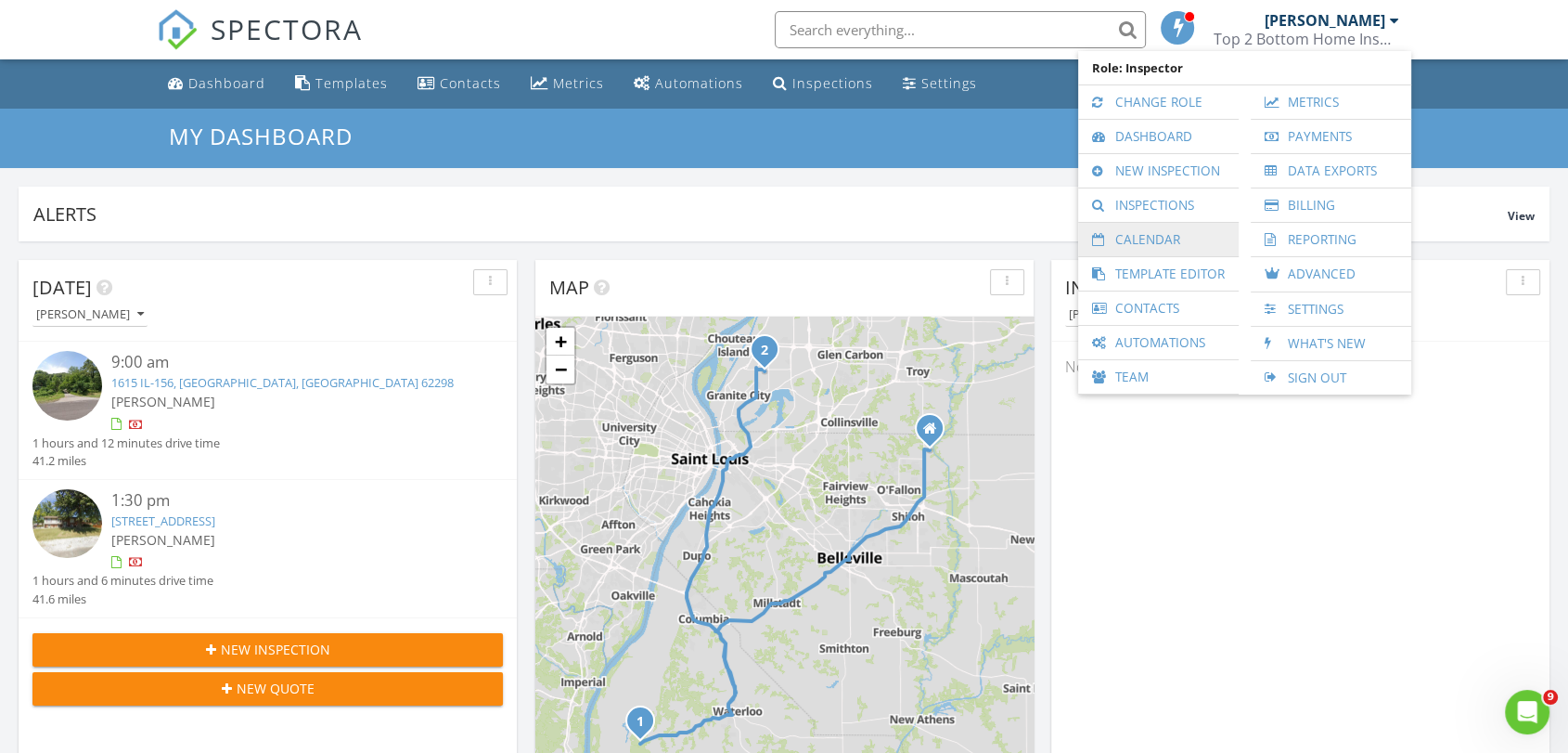
click at [1146, 232] on link "Calendar" at bounding box center [1158, 239] width 142 height 33
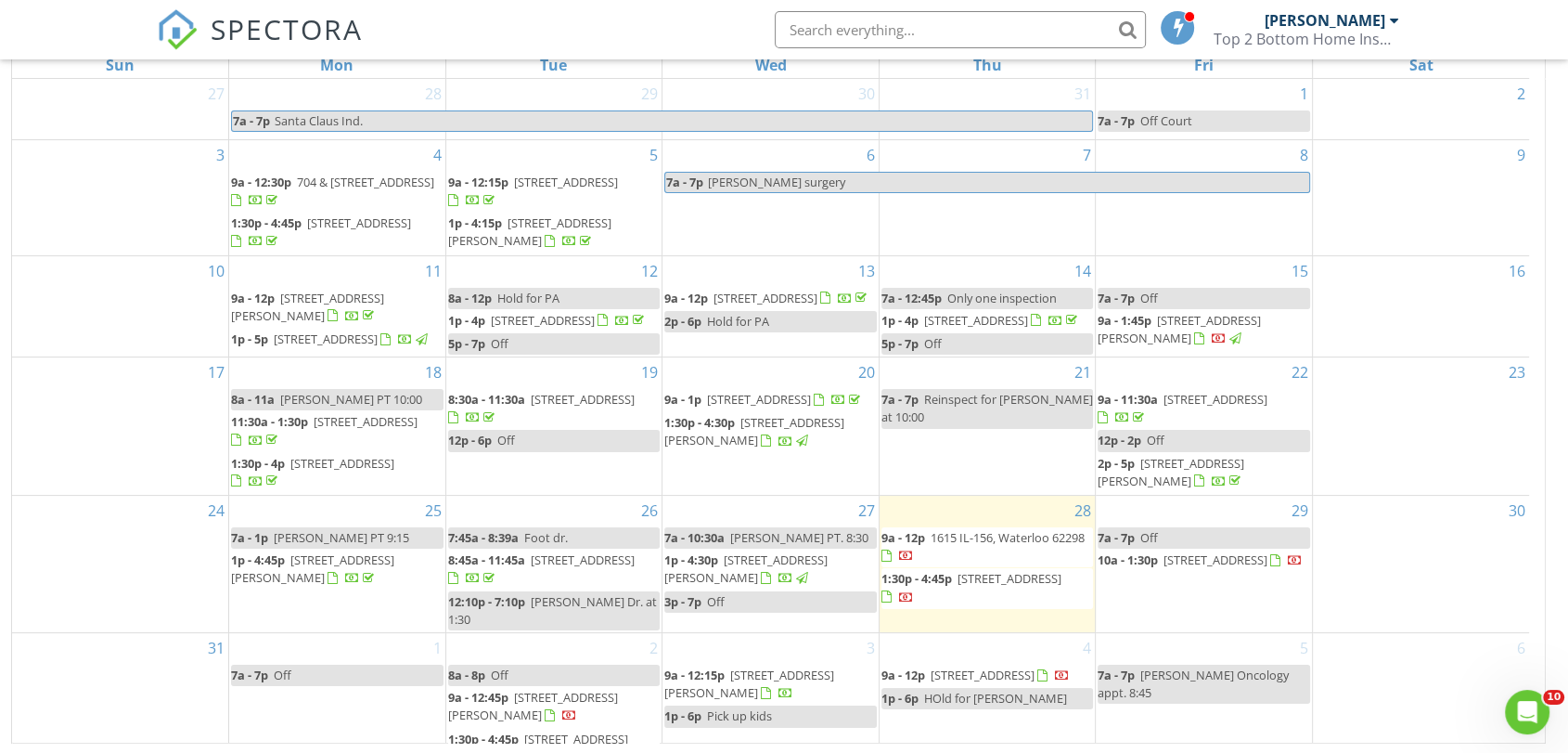
scroll to position [247, 0]
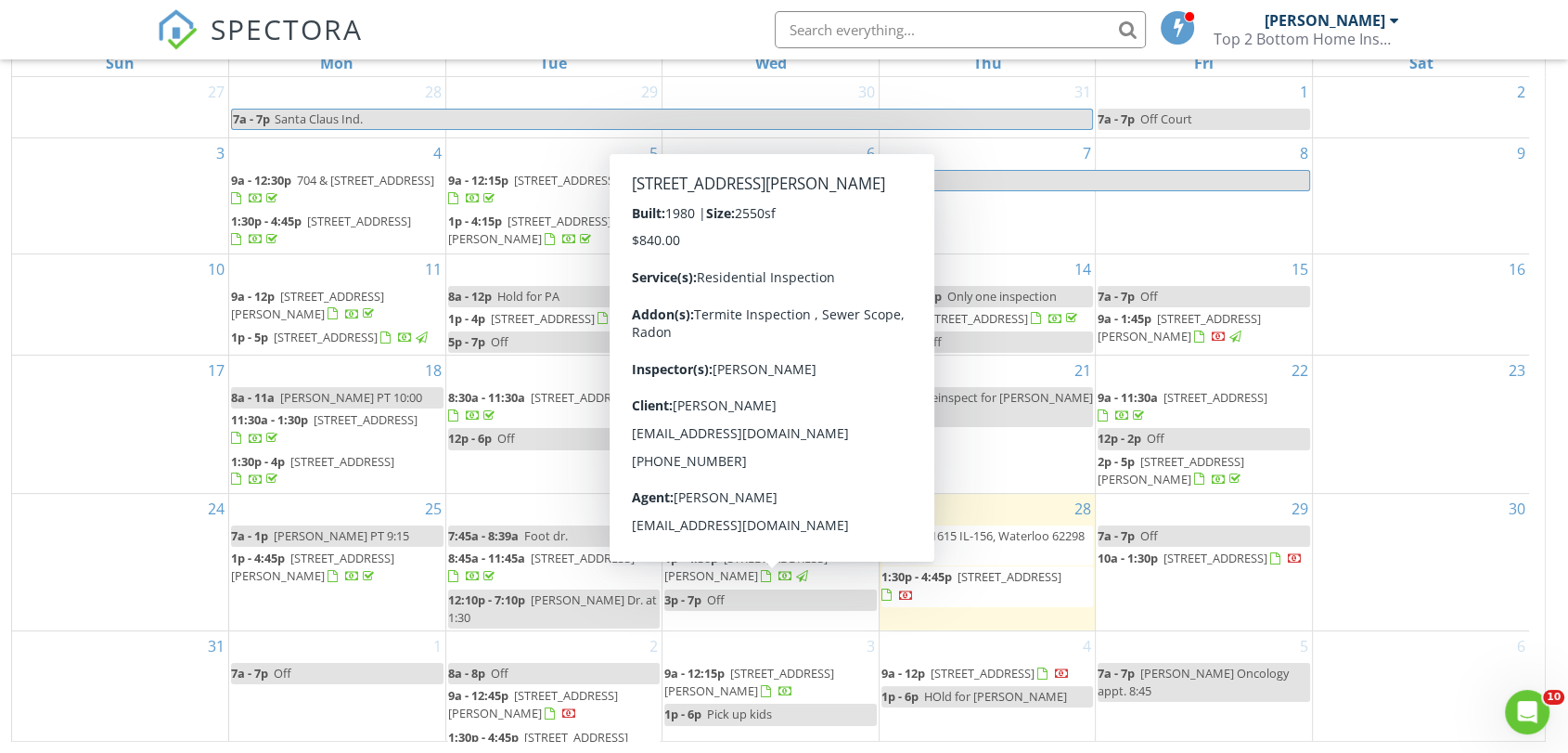
click at [754, 584] on span "1p - 4:30p 1426 McCoy Dr, Edwardsville 62025" at bounding box center [771, 567] width 212 height 36
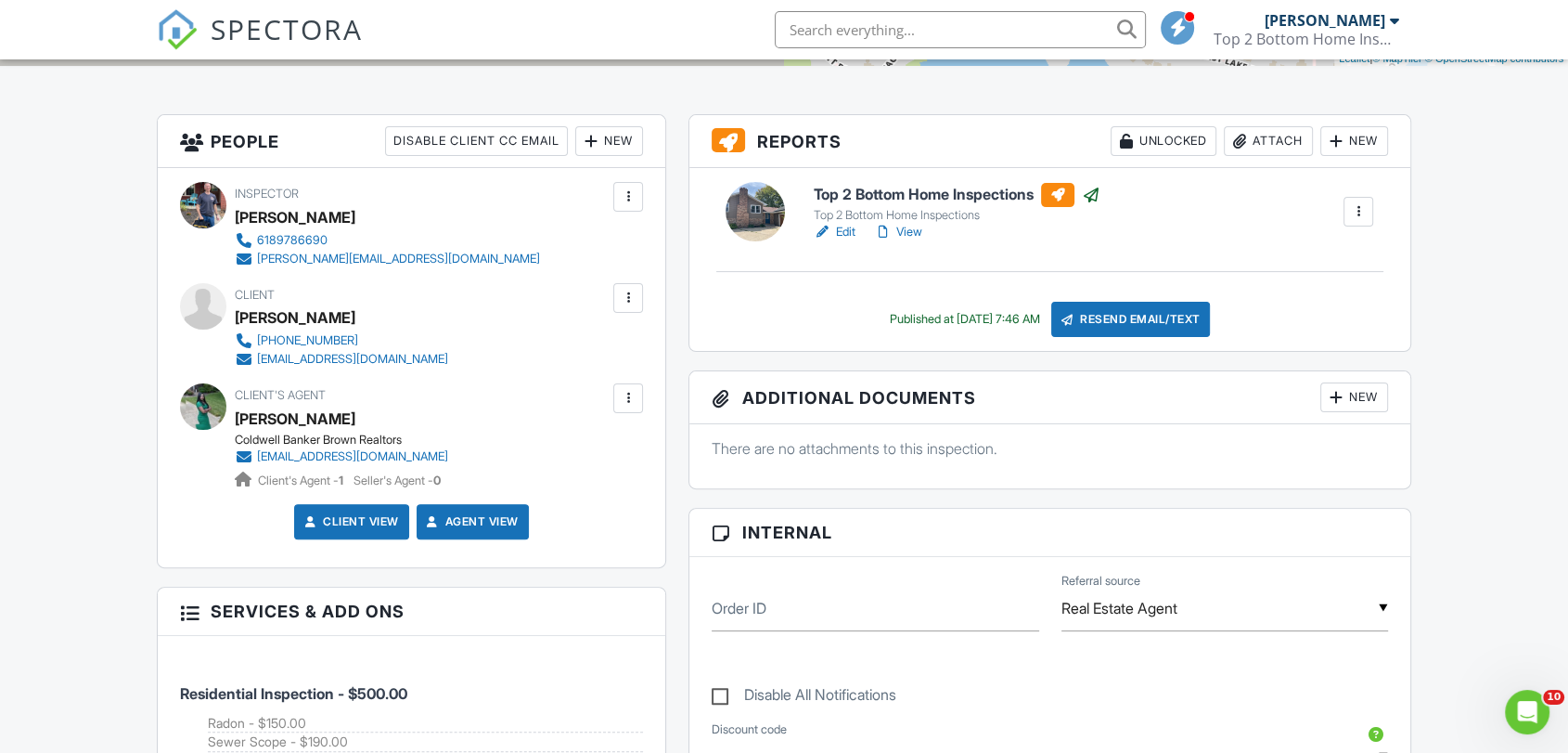
drag, startPoint x: 1573, startPoint y: 113, endPoint x: 1581, endPoint y: 207, distance: 94.3
drag, startPoint x: 432, startPoint y: 358, endPoint x: 255, endPoint y: 360, distance: 177.0
click at [255, 360] on div "Client [PERSON_NAME] [PHONE_NUMBER] [EMAIL_ADDRESS][DOMAIN_NAME]" at bounding box center [386, 325] width 302 height 85
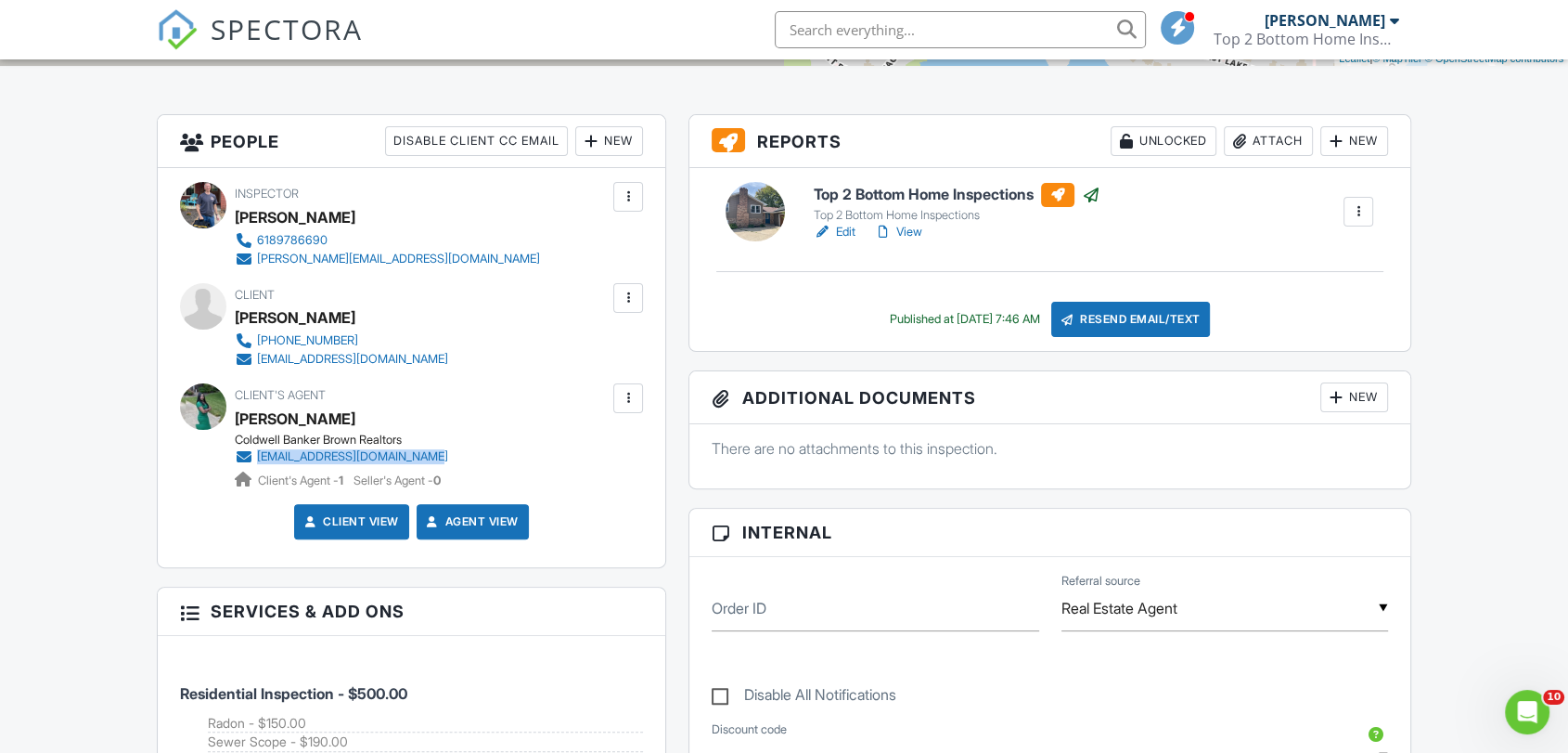
drag, startPoint x: 467, startPoint y: 454, endPoint x: 255, endPoint y: 458, distance: 212.0
click at [255, 458] on div "Client's Agent [PERSON_NAME] Coldwell Banker Brown Realtors [EMAIL_ADDRESS][DOM…" at bounding box center [386, 436] width 302 height 106
drag, startPoint x: 447, startPoint y: 360, endPoint x: 259, endPoint y: 361, distance: 188.0
click at [259, 361] on div "Client [PERSON_NAME] [PHONE_NUMBER] [EMAIL_ADDRESS][DOMAIN_NAME]" at bounding box center [386, 325] width 302 height 85
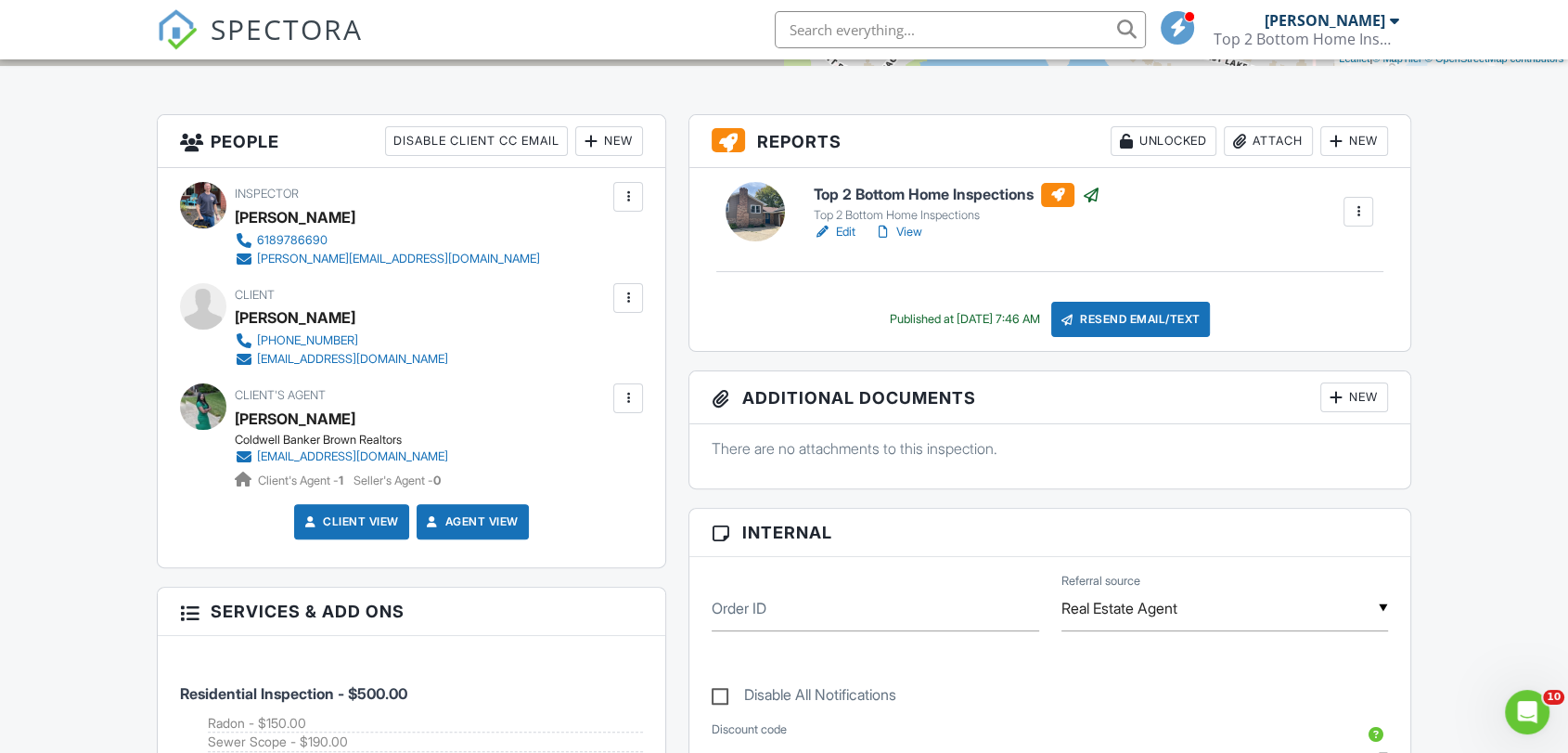
drag, startPoint x: 519, startPoint y: 413, endPoint x: 450, endPoint y: 404, distance: 69.6
click at [450, 404] on div "Client's Agent [PERSON_NAME] Coldwell Banker Brown Realtors [EMAIL_ADDRESS][DOM…" at bounding box center [386, 436] width 302 height 106
drag, startPoint x: 506, startPoint y: 452, endPoint x: 257, endPoint y: 456, distance: 249.0
click at [257, 456] on div "Client's Agent [PERSON_NAME] Coldwell Banker Brown Realtors [EMAIL_ADDRESS][DOM…" at bounding box center [386, 436] width 302 height 106
